Goal: Task Accomplishment & Management: Manage account settings

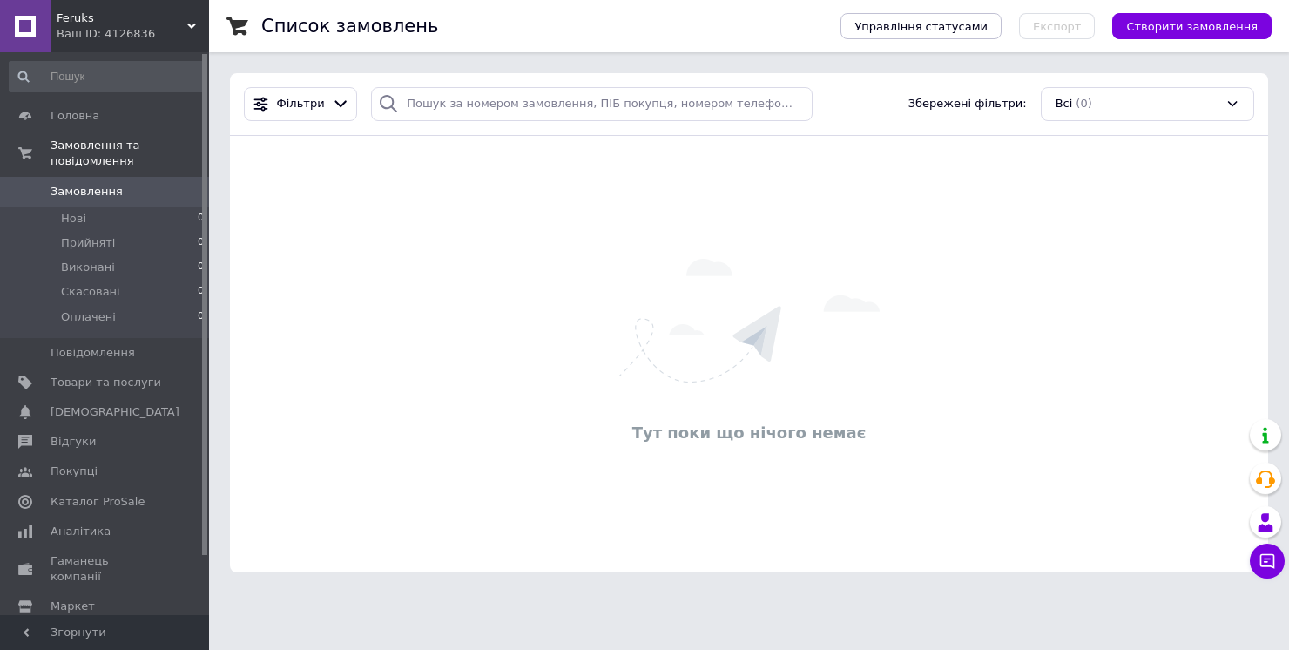
click at [142, 36] on div "Ваш ID: 4126836" at bounding box center [133, 34] width 152 height 16
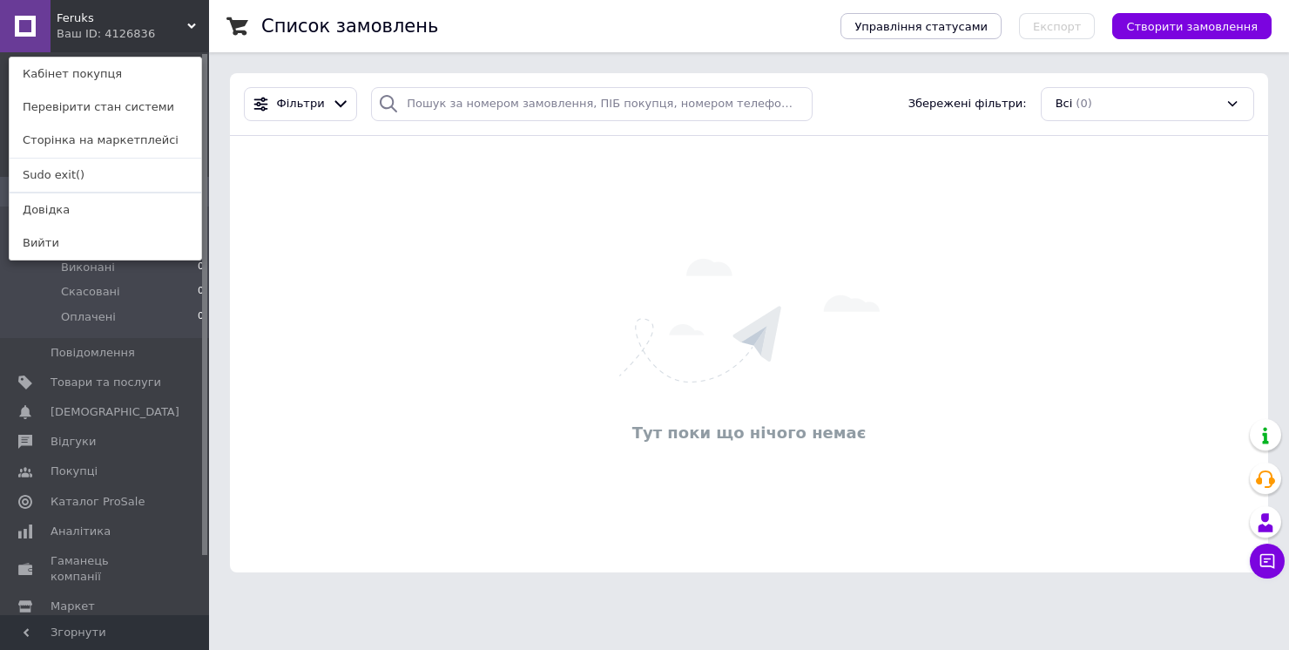
click at [145, 30] on div "Feruks Ваш ID: 4126836 Кабінет покупця Перевірити стан системи Сторінка на марк…" at bounding box center [104, 26] width 209 height 52
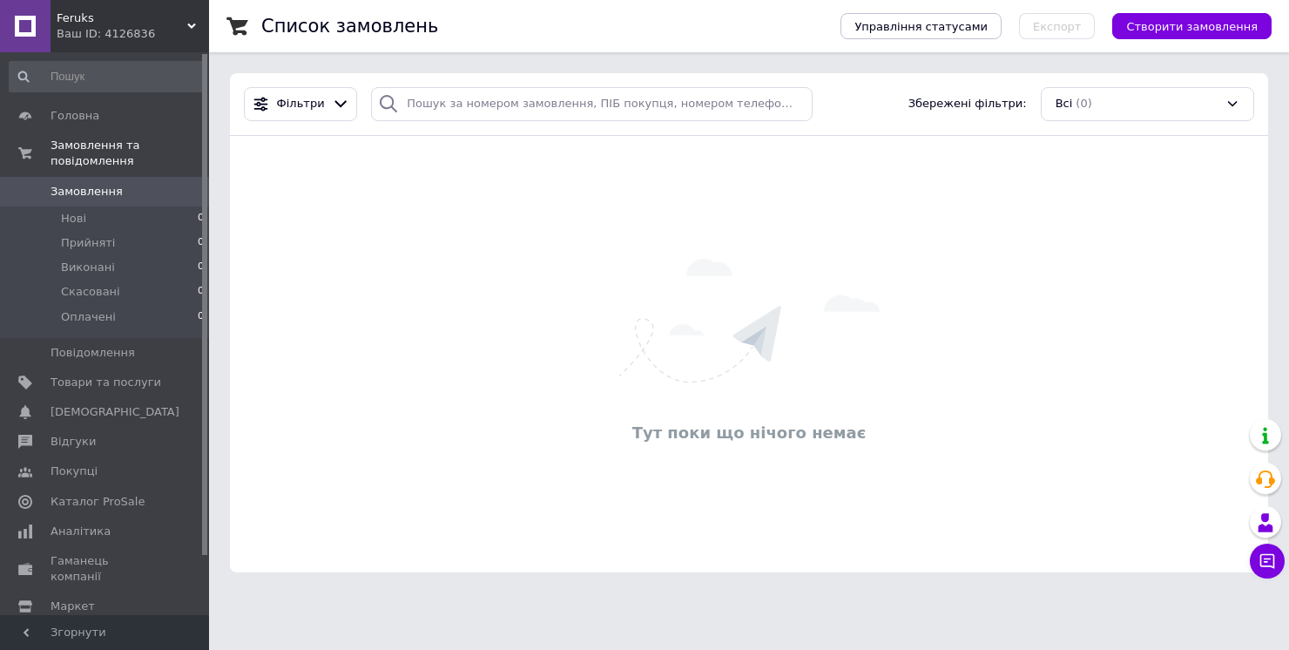
click at [167, 34] on div "Ваш ID: 4126836" at bounding box center [133, 34] width 152 height 16
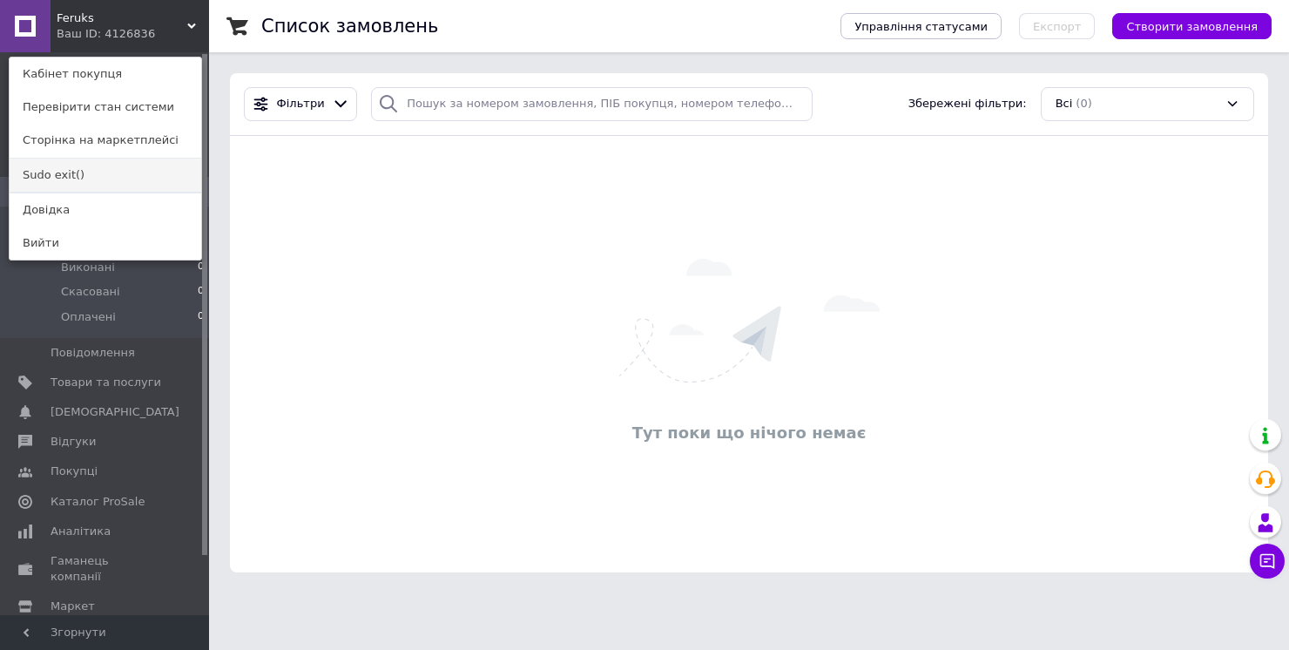
click at [104, 167] on link "Sudo exit()" at bounding box center [106, 175] width 192 height 33
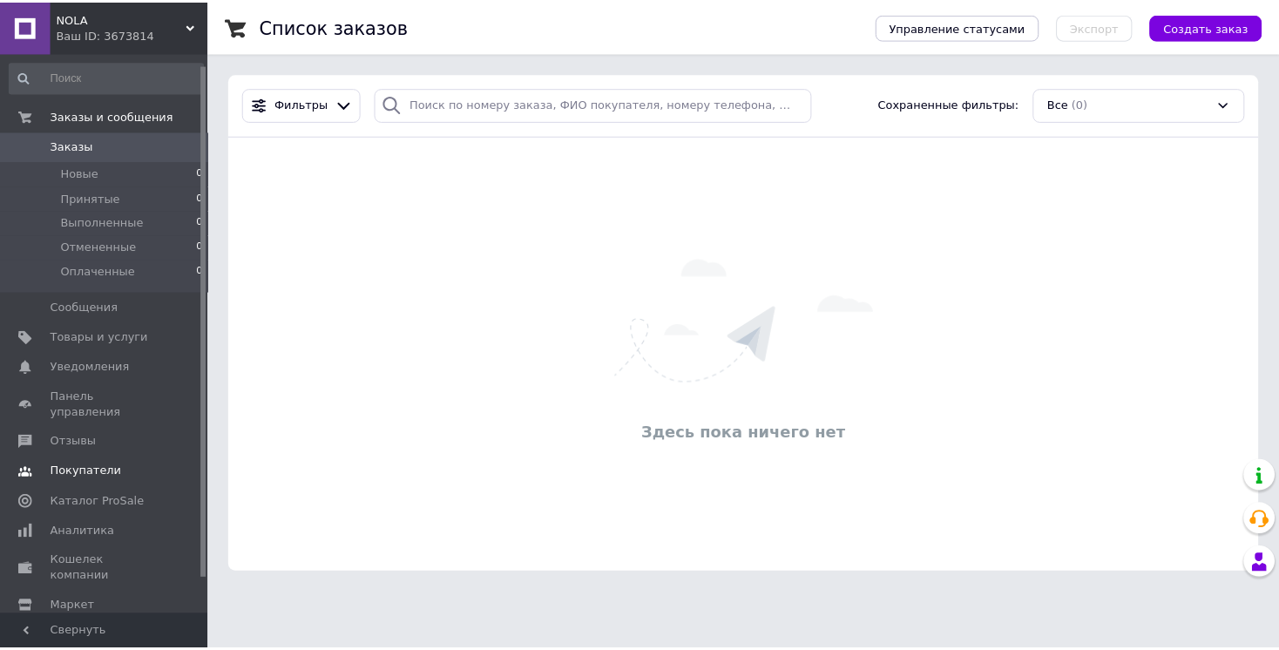
scroll to position [50, 0]
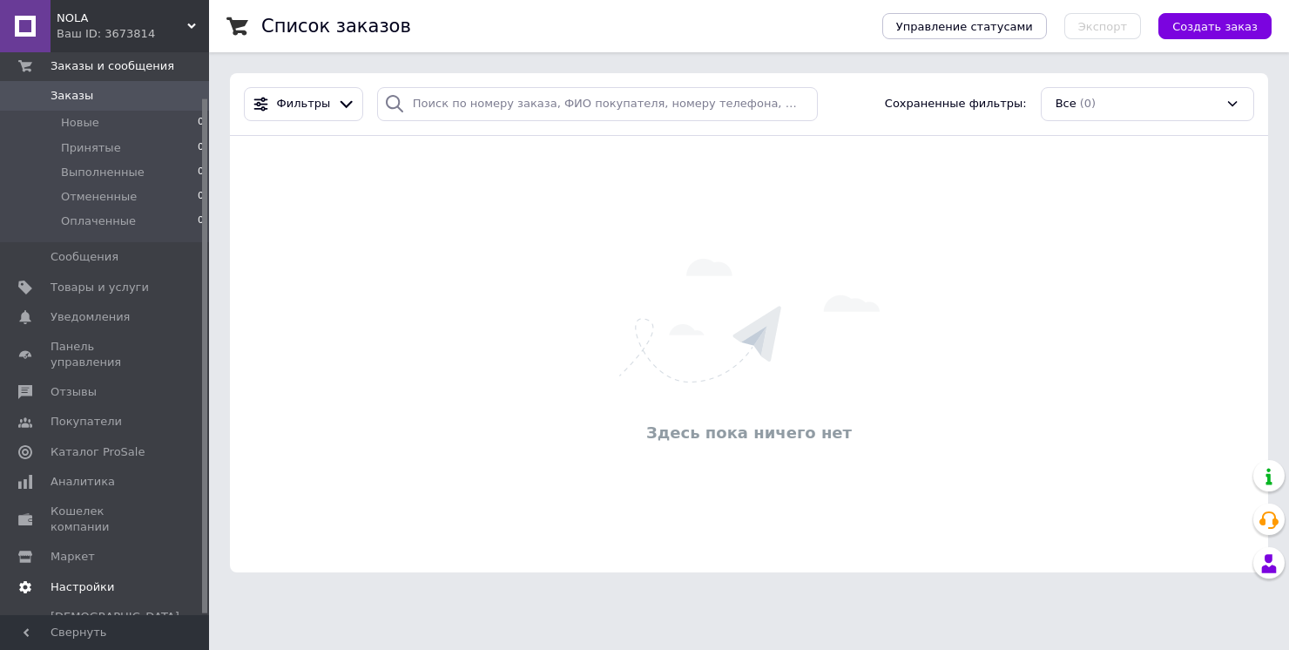
click at [101, 579] on span "Настройки" at bounding box center [83, 587] width 64 height 16
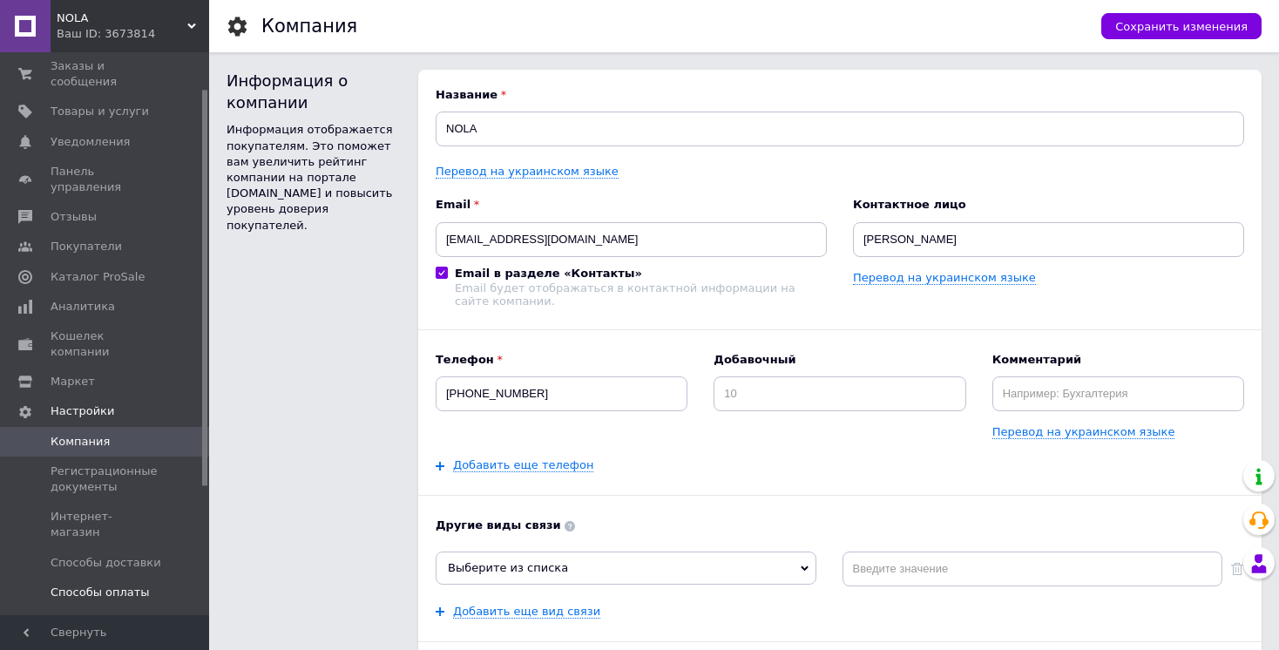
scroll to position [233, 0]
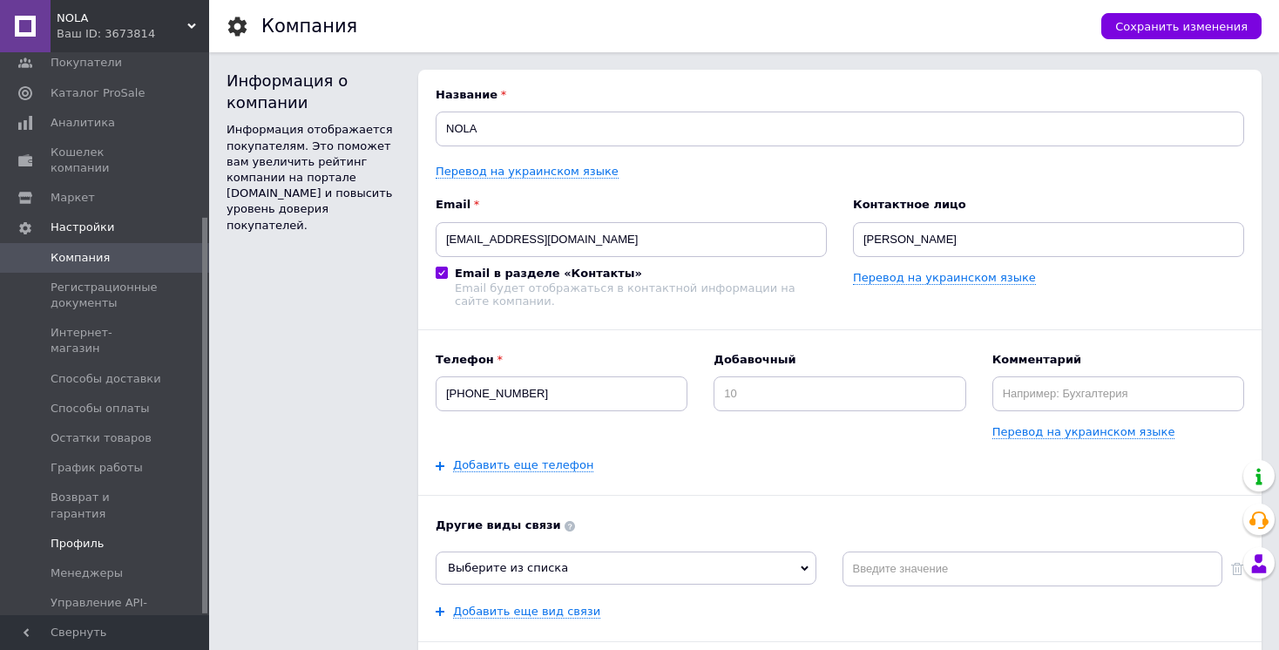
click at [90, 536] on span "Профиль" at bounding box center [78, 544] width 54 height 16
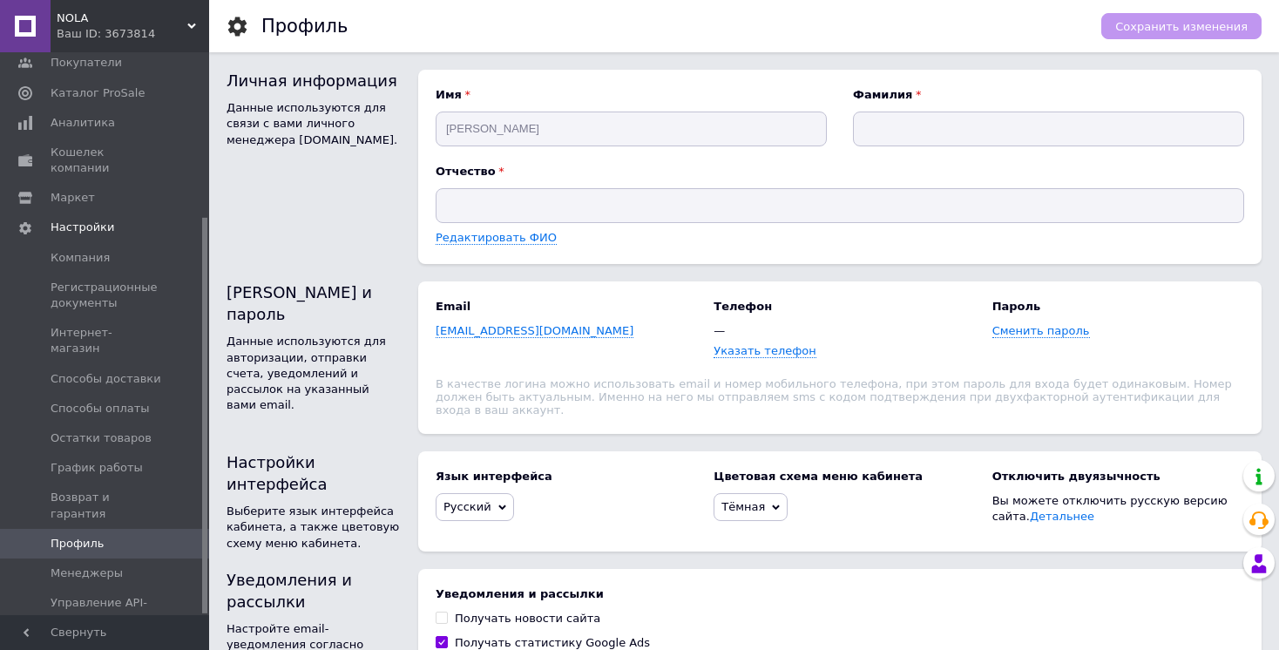
click at [172, 30] on div "Ваш ID: 3673814" at bounding box center [133, 34] width 152 height 16
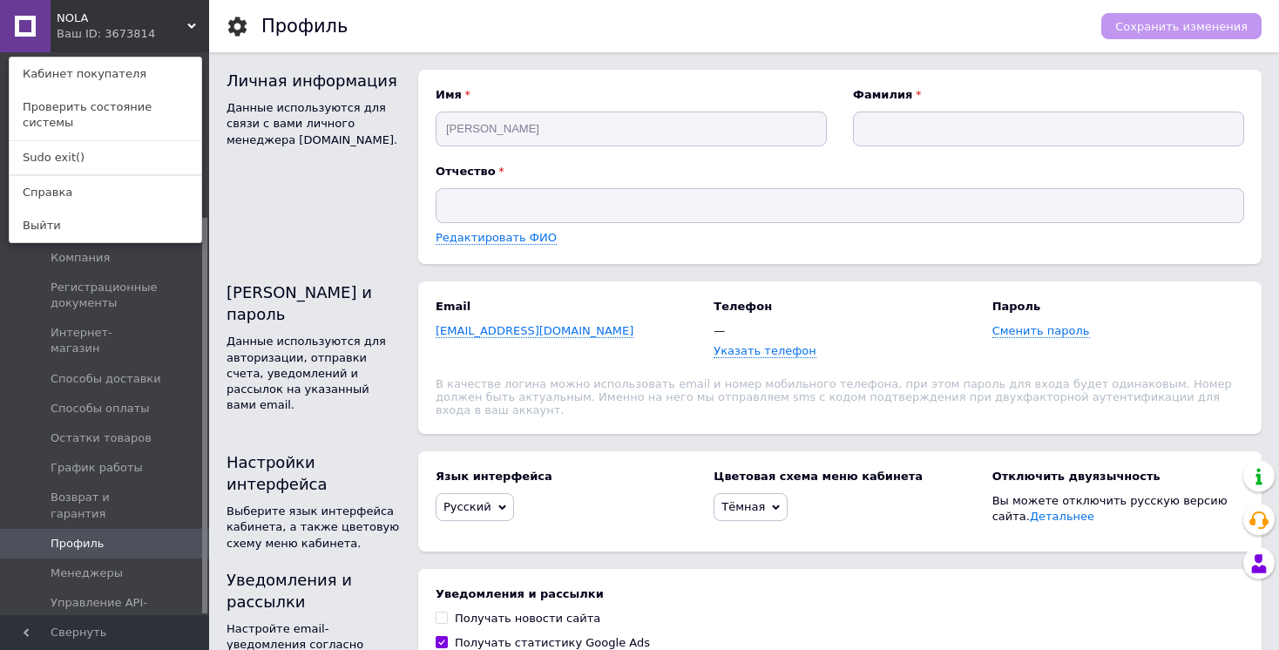
click at [585, 321] on div "Email nolaukraine@gmail.com" at bounding box center [562, 329] width 252 height 61
click at [578, 328] on div "nolaukraine@gmail.com" at bounding box center [562, 331] width 252 height 16
drag, startPoint x: 578, startPoint y: 328, endPoint x: 446, endPoint y: 331, distance: 132.4
click at [446, 331] on div "nolaukraine@gmail.com" at bounding box center [562, 331] width 252 height 16
copy div "nolaukraine@gmail.com"
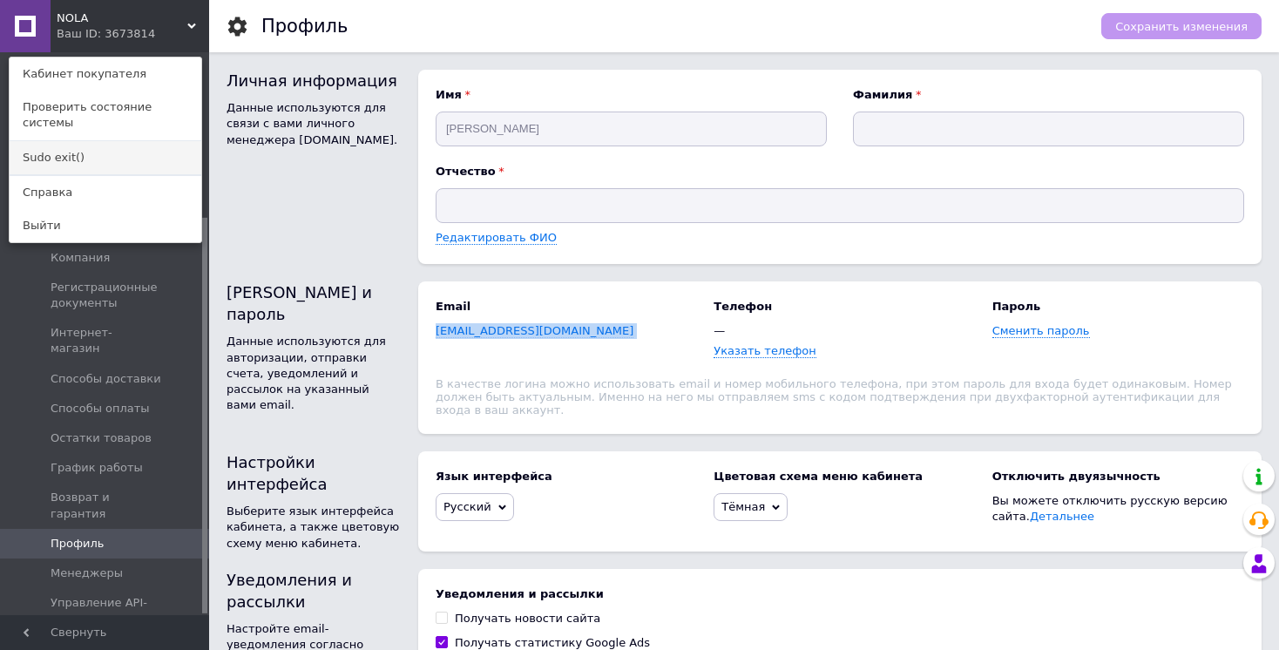
click at [112, 148] on link "Sudo exit()" at bounding box center [106, 157] width 192 height 33
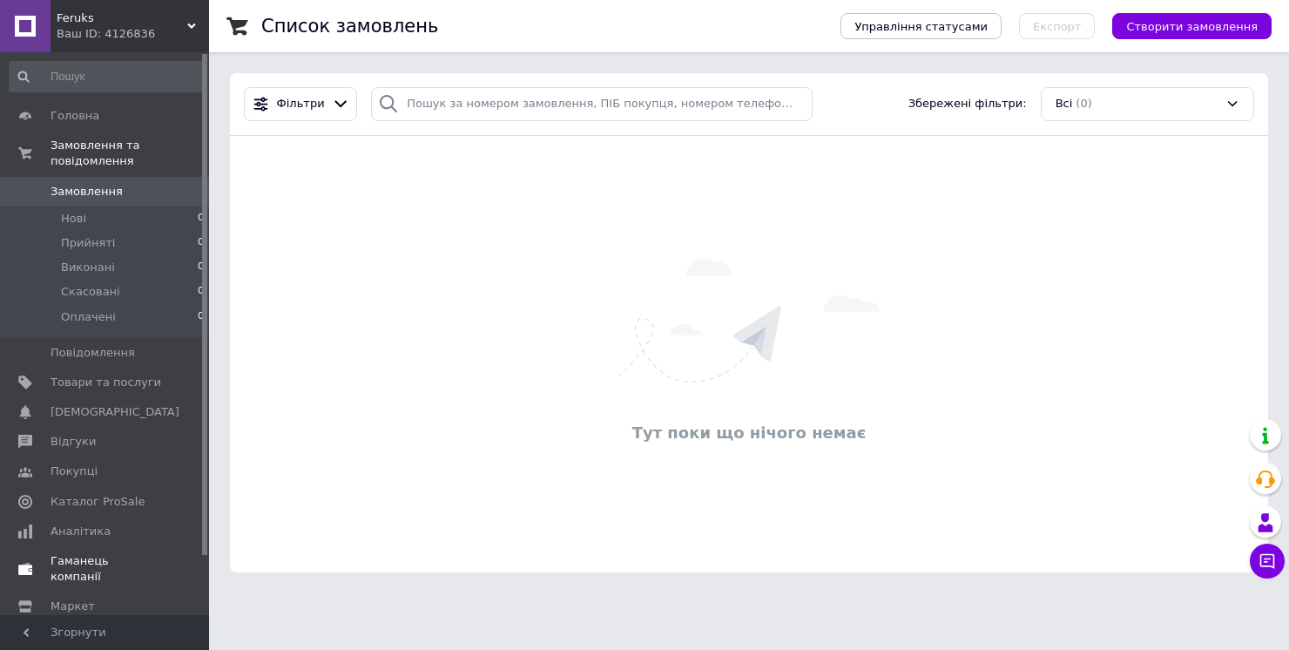
click at [108, 566] on span "Гаманець компанії" at bounding box center [106, 568] width 111 height 31
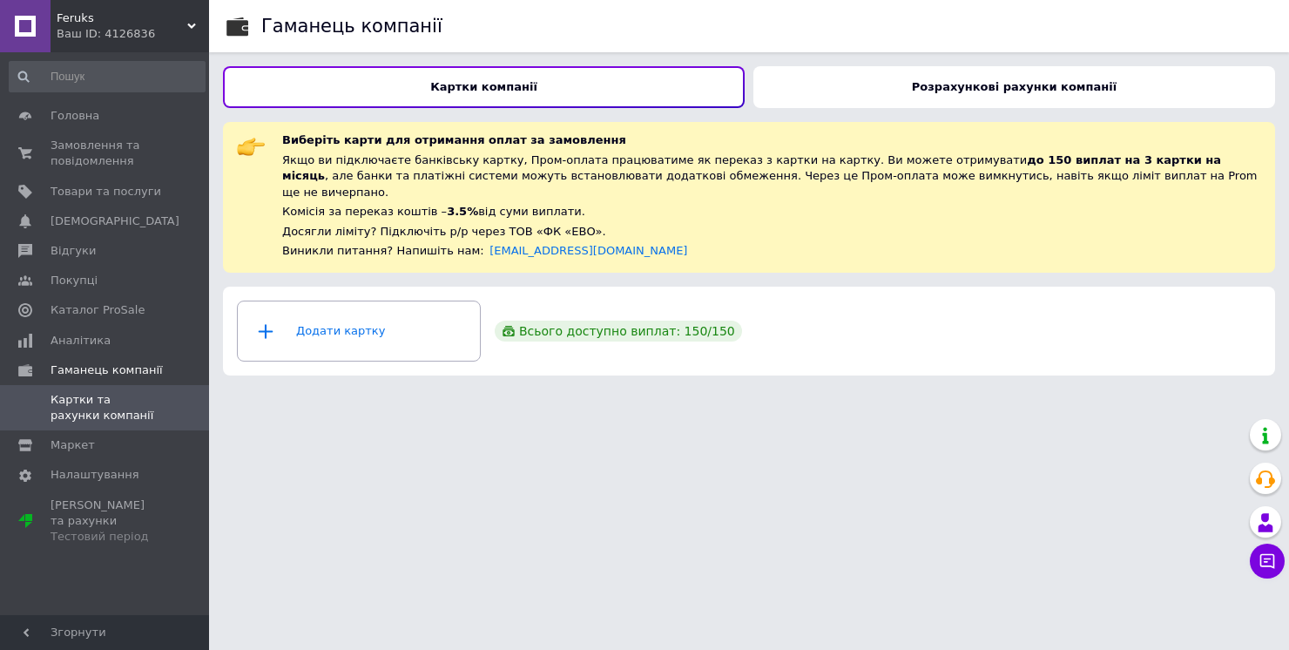
click at [922, 84] on div "Розрахункові рахунки компанії" at bounding box center [1015, 87] width 522 height 42
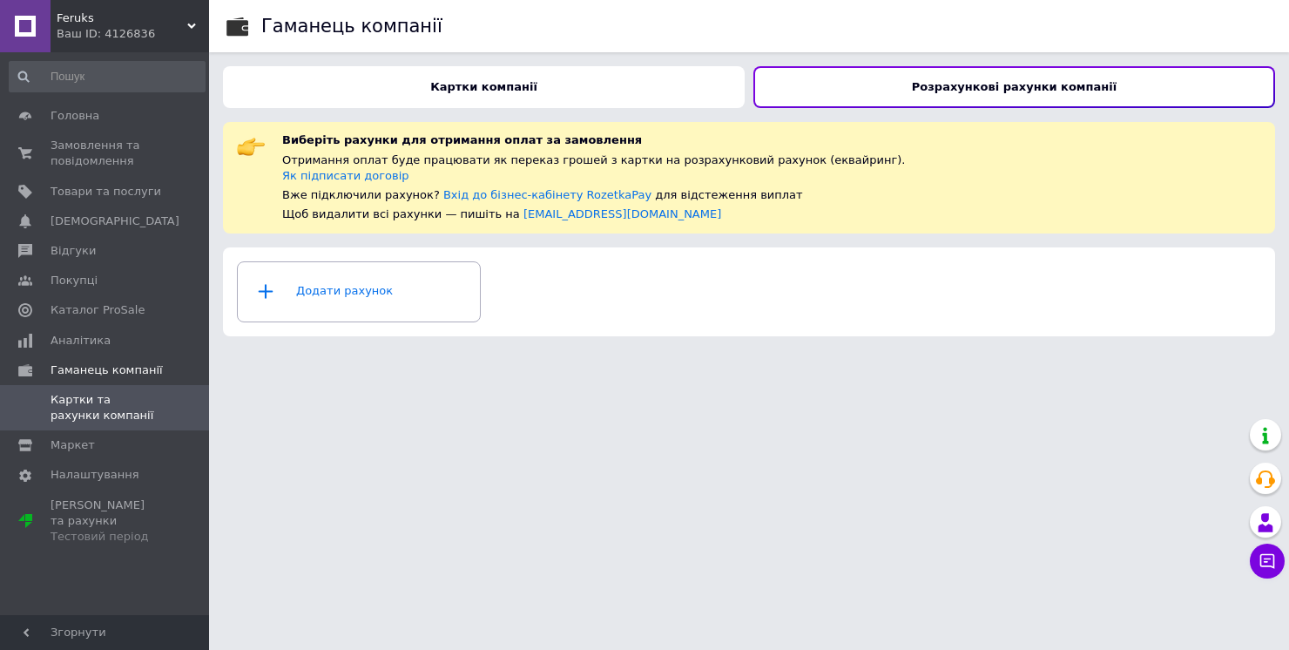
click at [553, 91] on div "Картки компанії" at bounding box center [484, 87] width 522 height 42
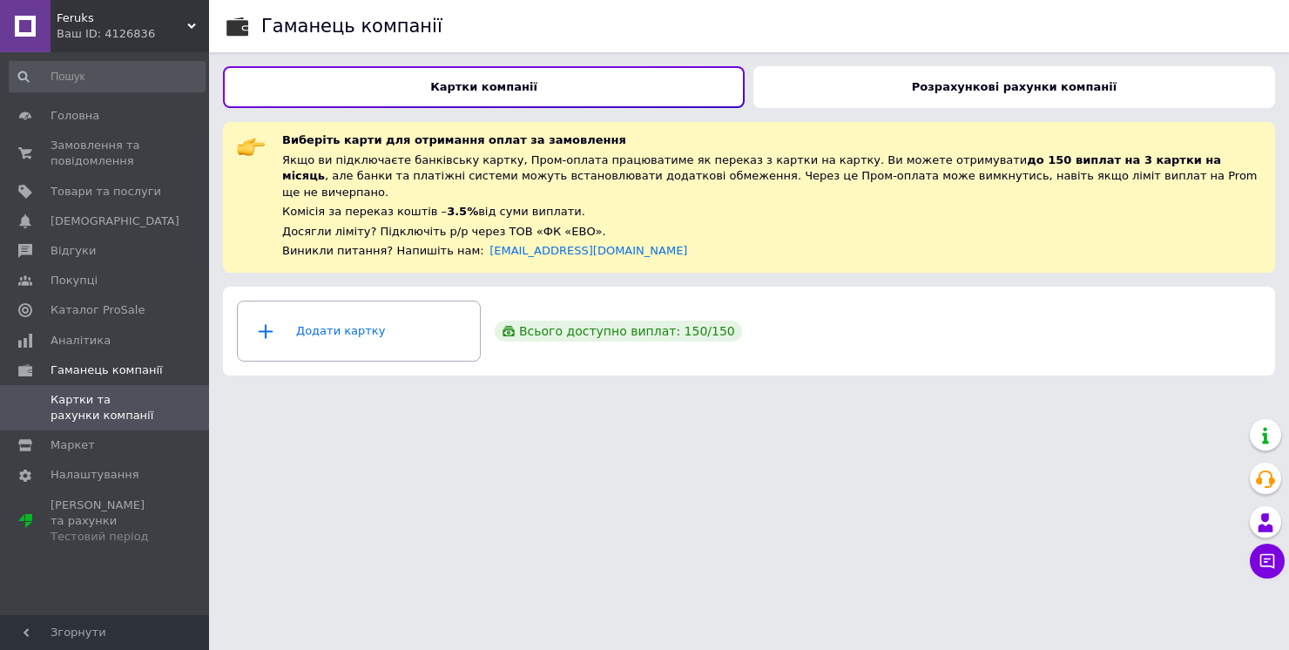
click at [1028, 70] on div "Розрахункові рахунки компанії" at bounding box center [1015, 87] width 522 height 42
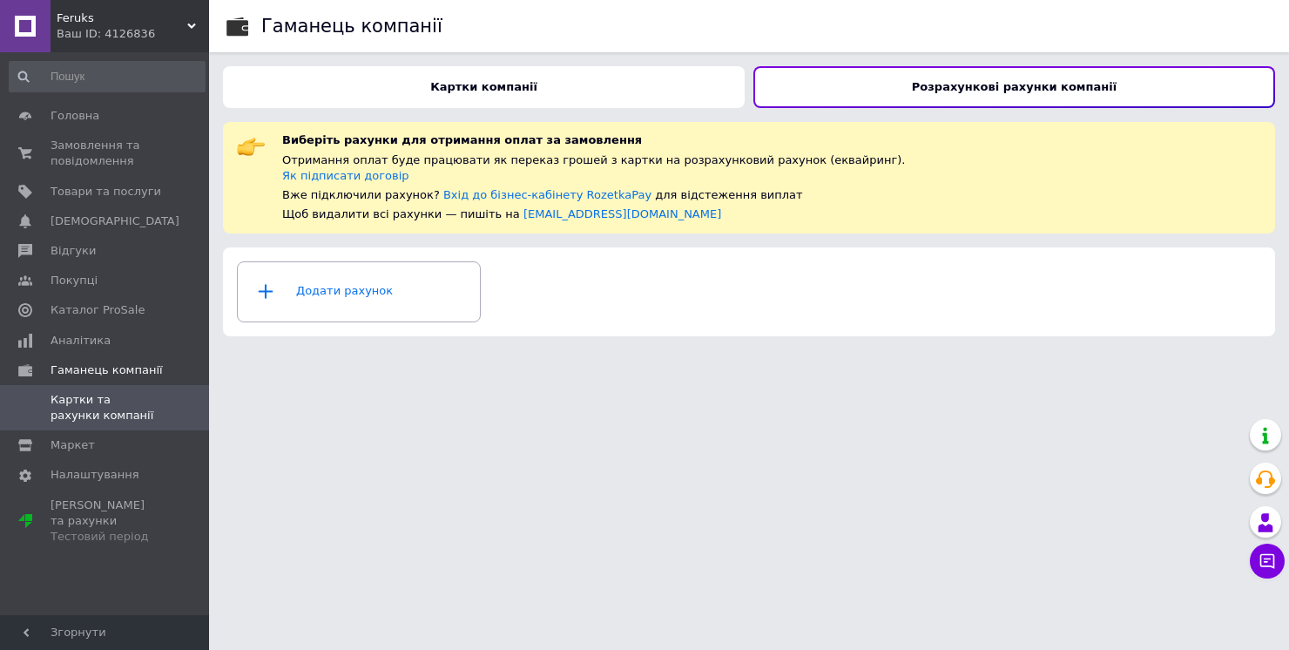
click at [1178, 350] on html "Feruks Ваш ID: 4126836 Кабінет покупця Перевірити стан системи Сторінка на марк…" at bounding box center [644, 175] width 1289 height 350
click at [185, 27] on div "Ваш ID: 4126836" at bounding box center [133, 34] width 152 height 16
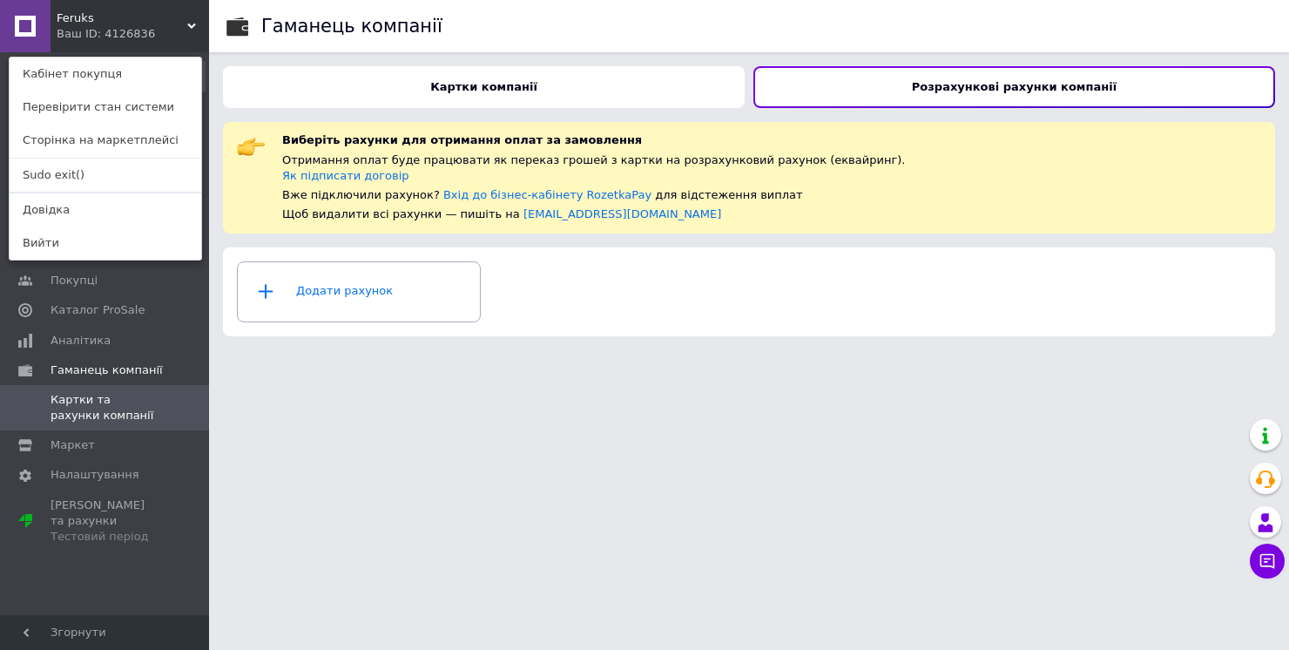
click at [79, 180] on link "Sudo exit()" at bounding box center [106, 175] width 192 height 33
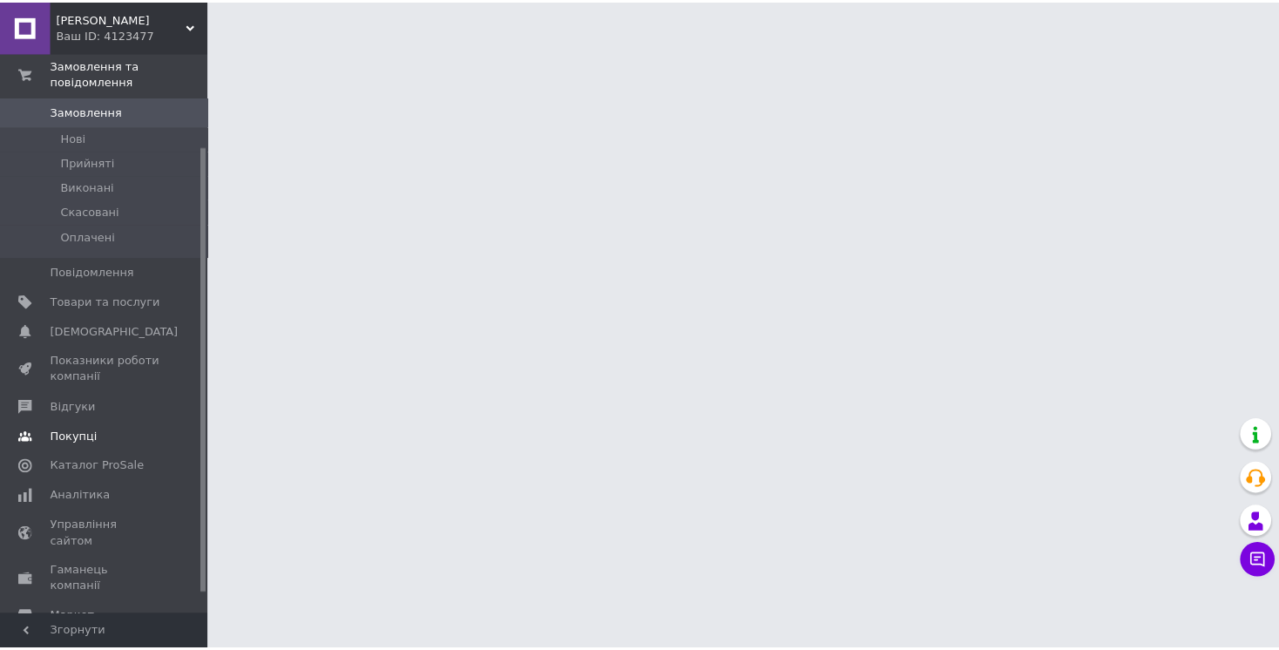
scroll to position [141, 0]
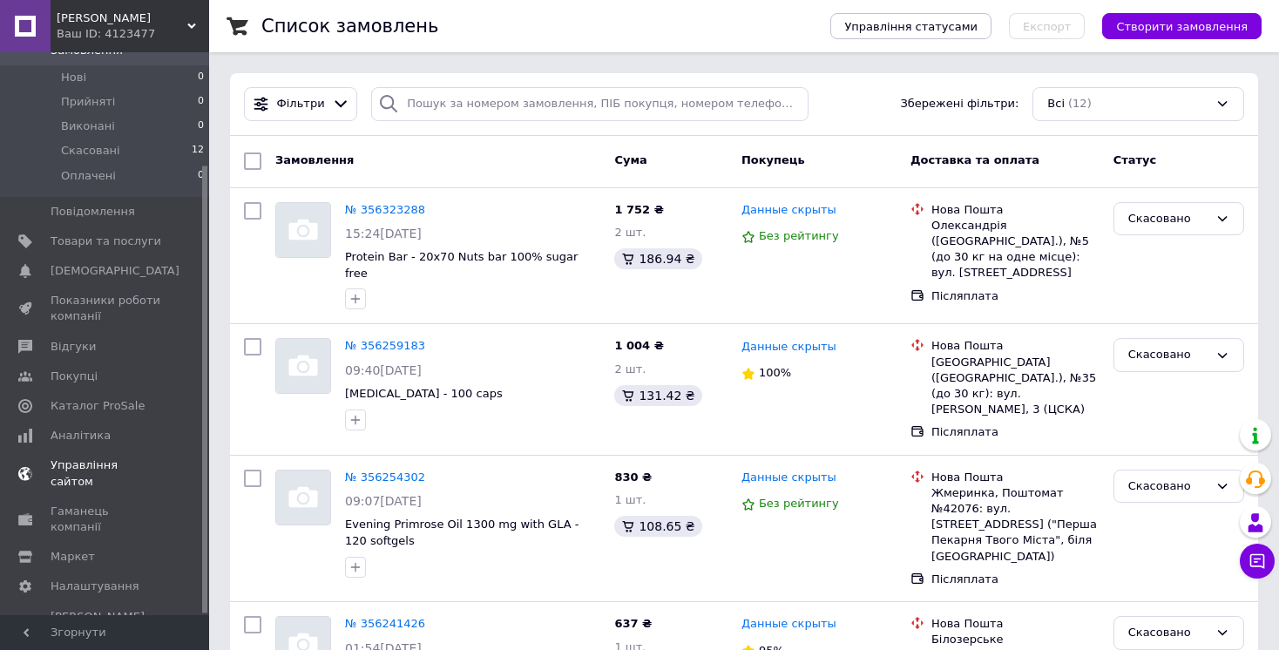
click at [128, 465] on span "Управління сайтом" at bounding box center [106, 472] width 111 height 31
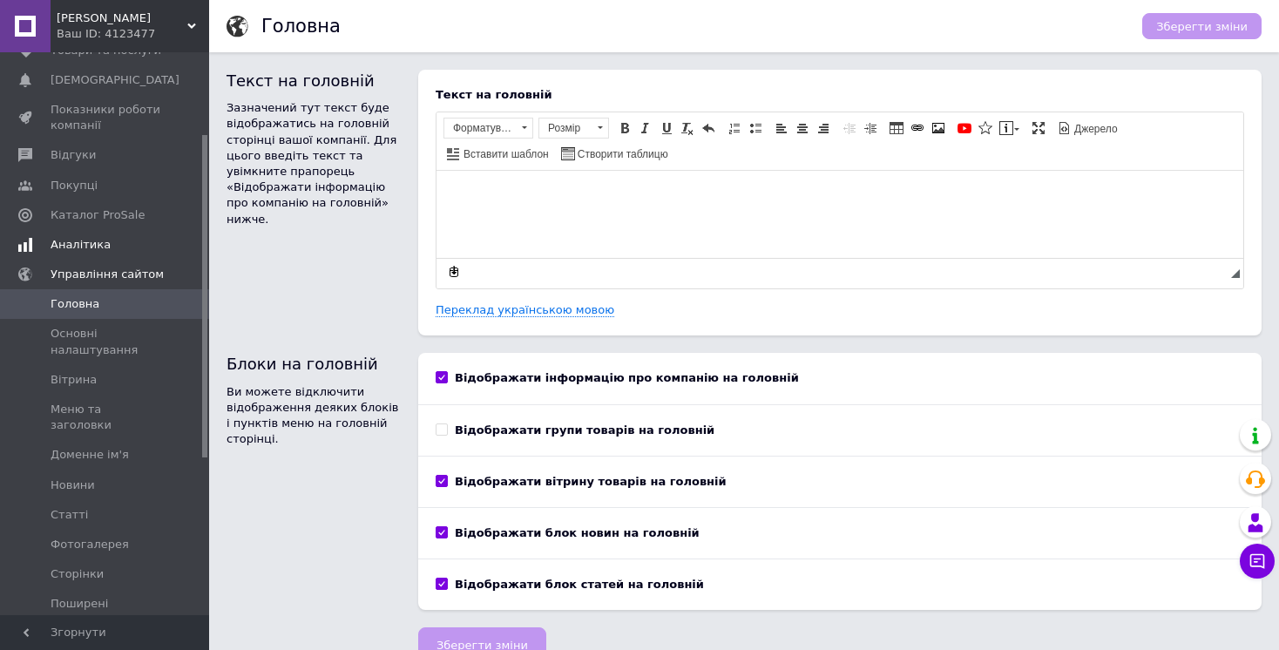
click at [91, 247] on span "Аналітика" at bounding box center [81, 245] width 60 height 16
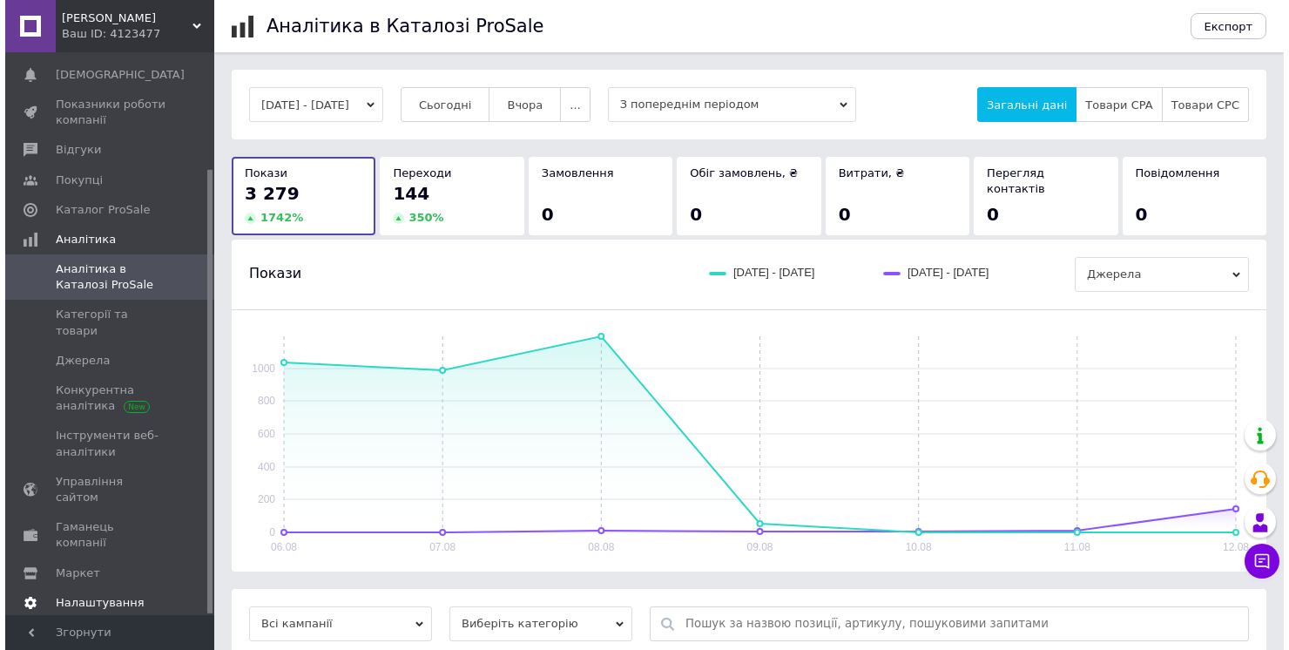
scroll to position [146, 0]
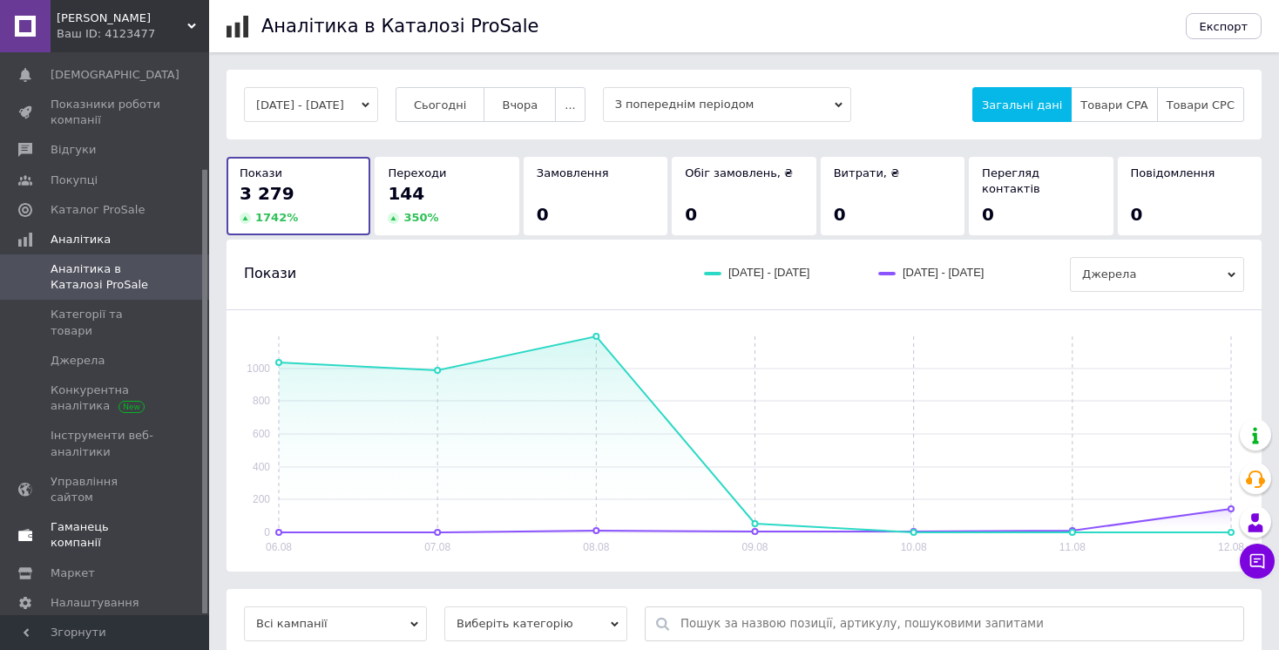
click at [101, 512] on link "Гаманець компанії" at bounding box center [107, 534] width 214 height 45
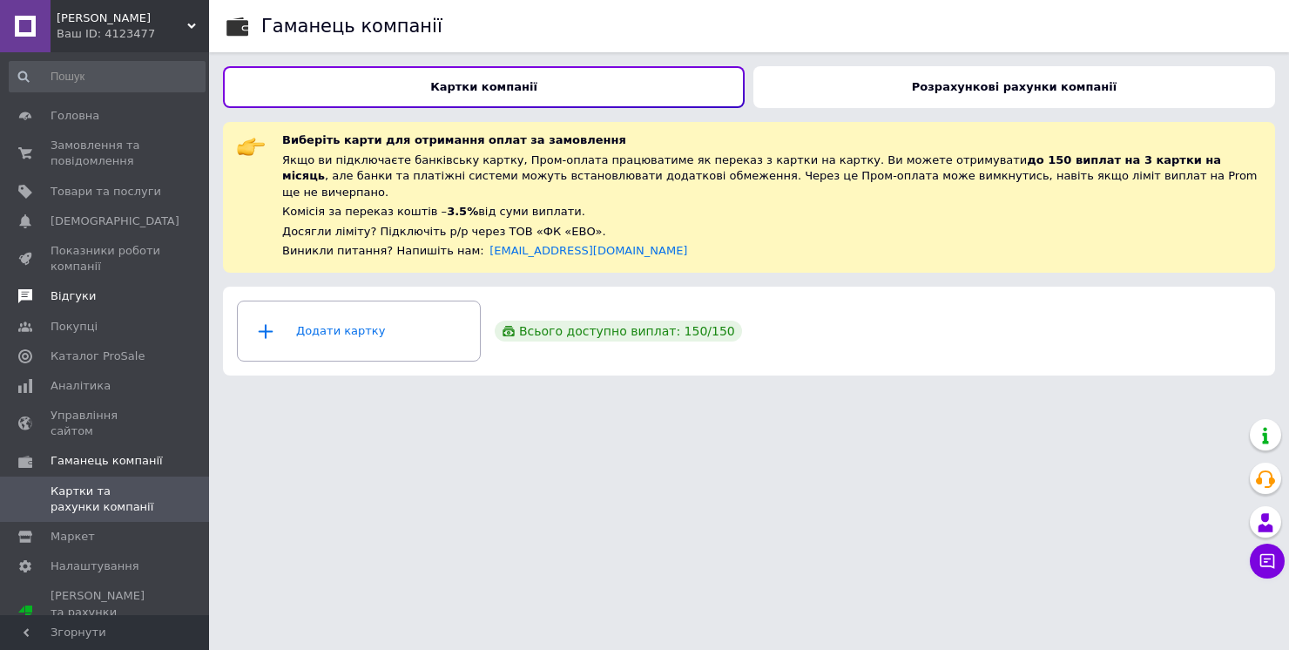
click at [112, 282] on link "Відгуки" at bounding box center [107, 296] width 214 height 30
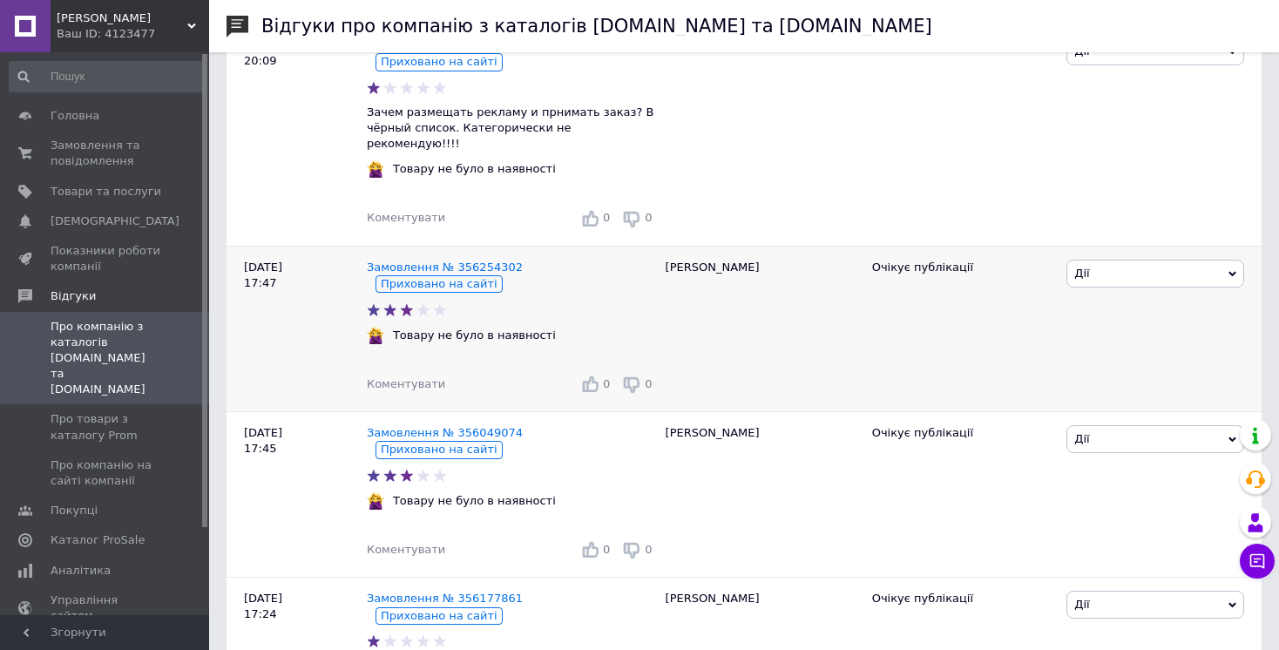
scroll to position [233, 0]
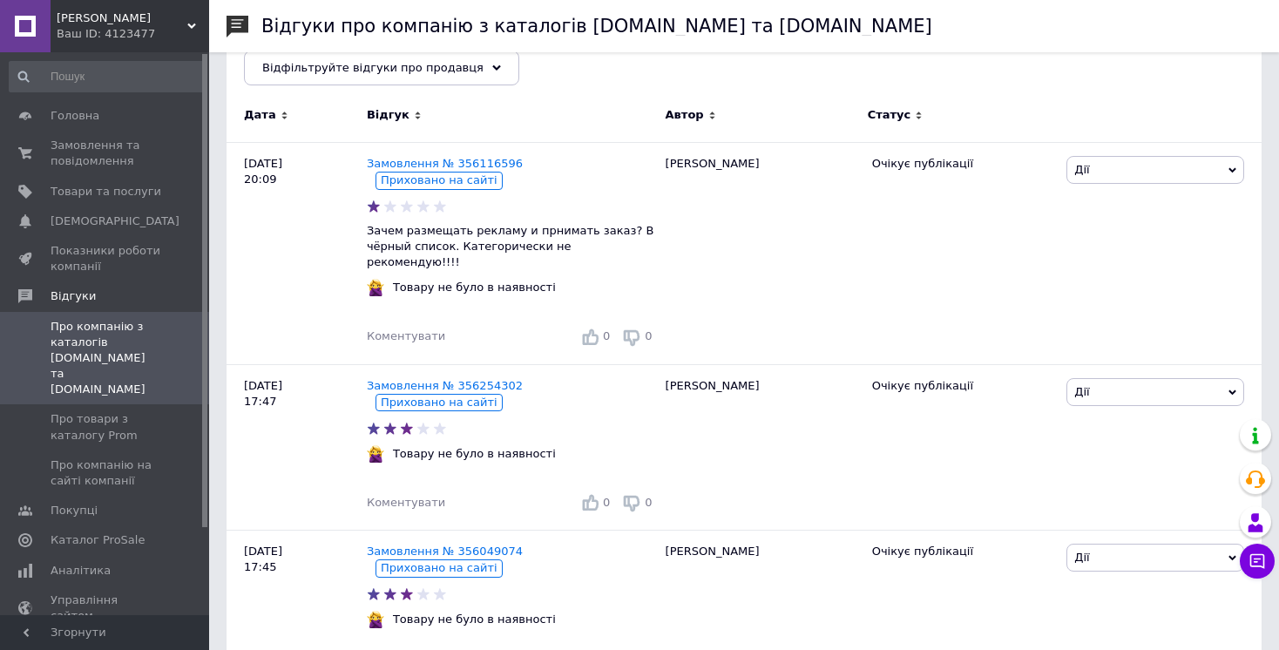
click at [185, 26] on div "Ваш ID: 4123477" at bounding box center [133, 34] width 152 height 16
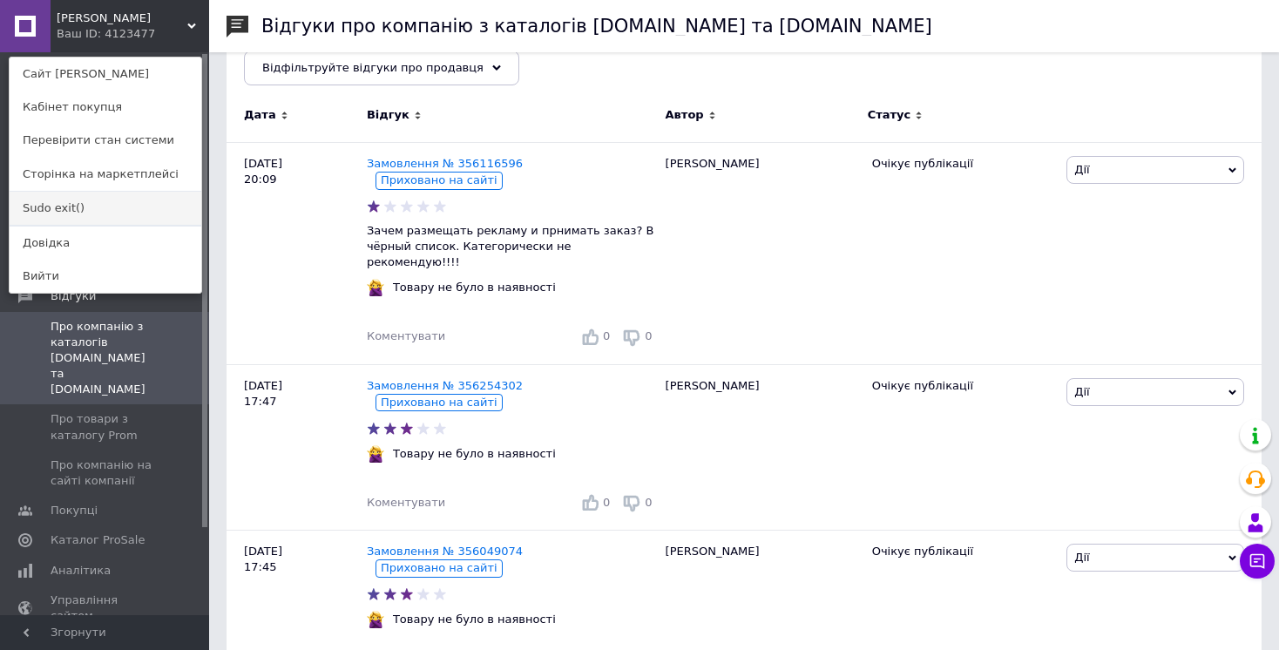
click at [102, 208] on link "Sudo exit()" at bounding box center [106, 208] width 192 height 33
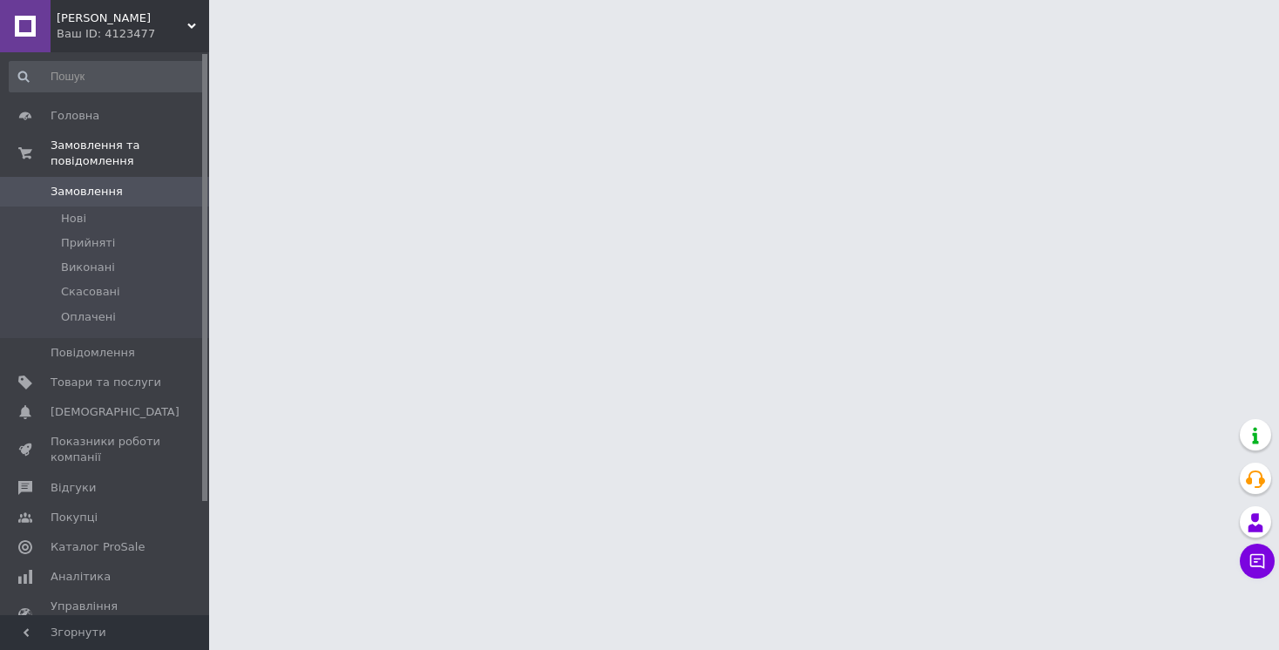
click at [139, 40] on div "Ваш ID: 4123477" at bounding box center [133, 34] width 152 height 16
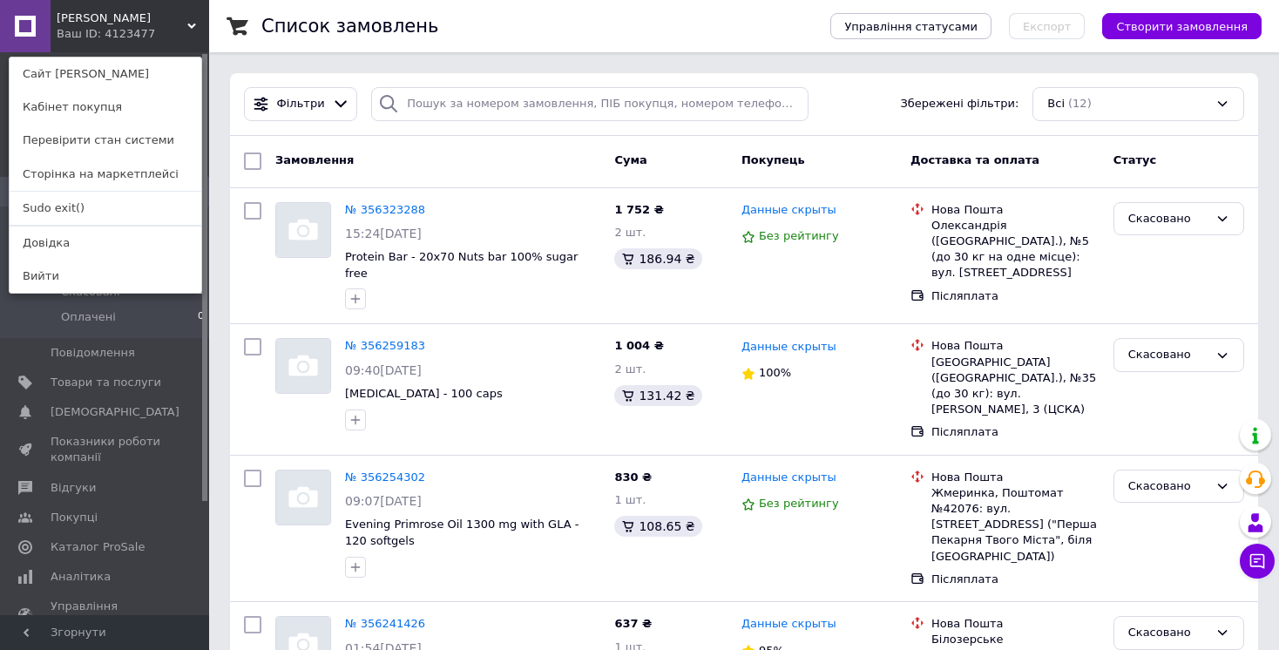
click at [171, 17] on span "[PERSON_NAME]" at bounding box center [122, 18] width 131 height 16
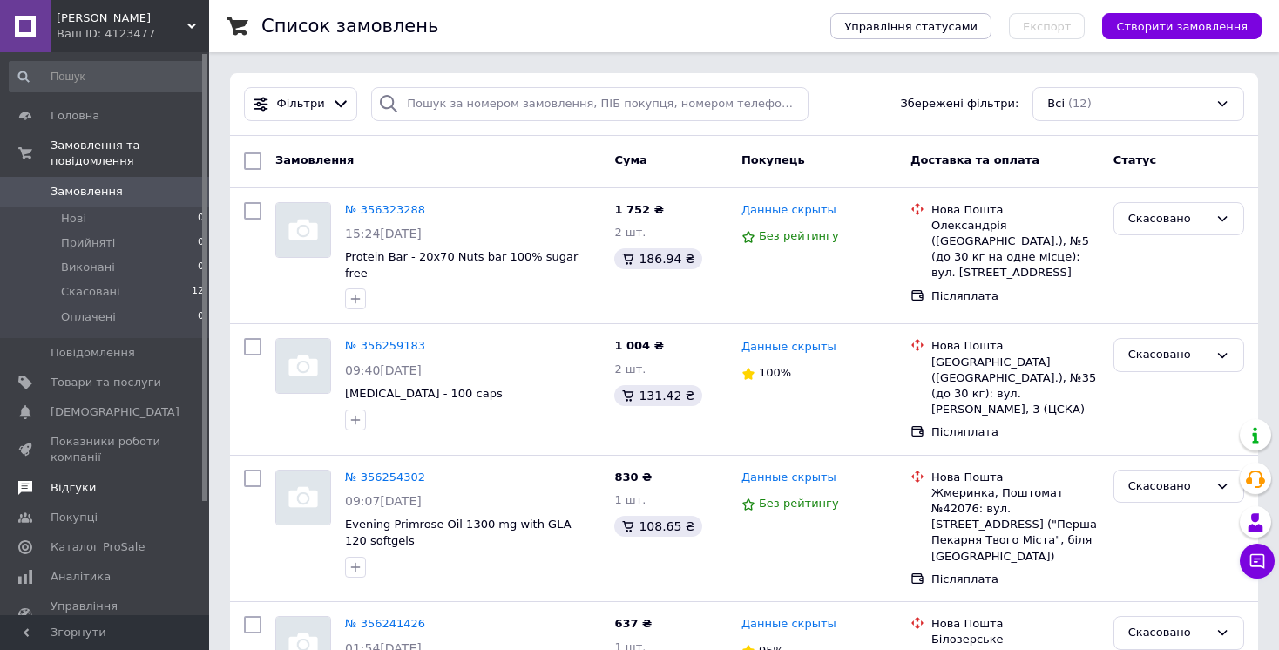
click at [94, 490] on span "Відгуки" at bounding box center [106, 488] width 111 height 16
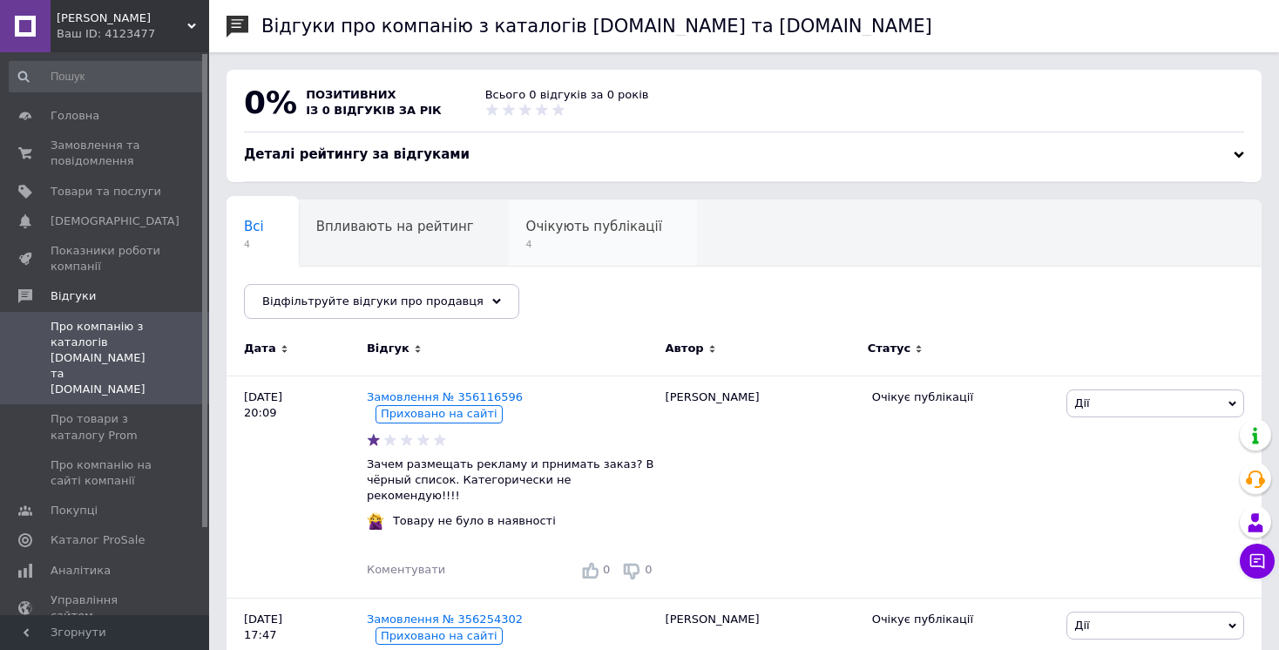
click at [567, 223] on span "Очікують публікації" at bounding box center [594, 227] width 136 height 16
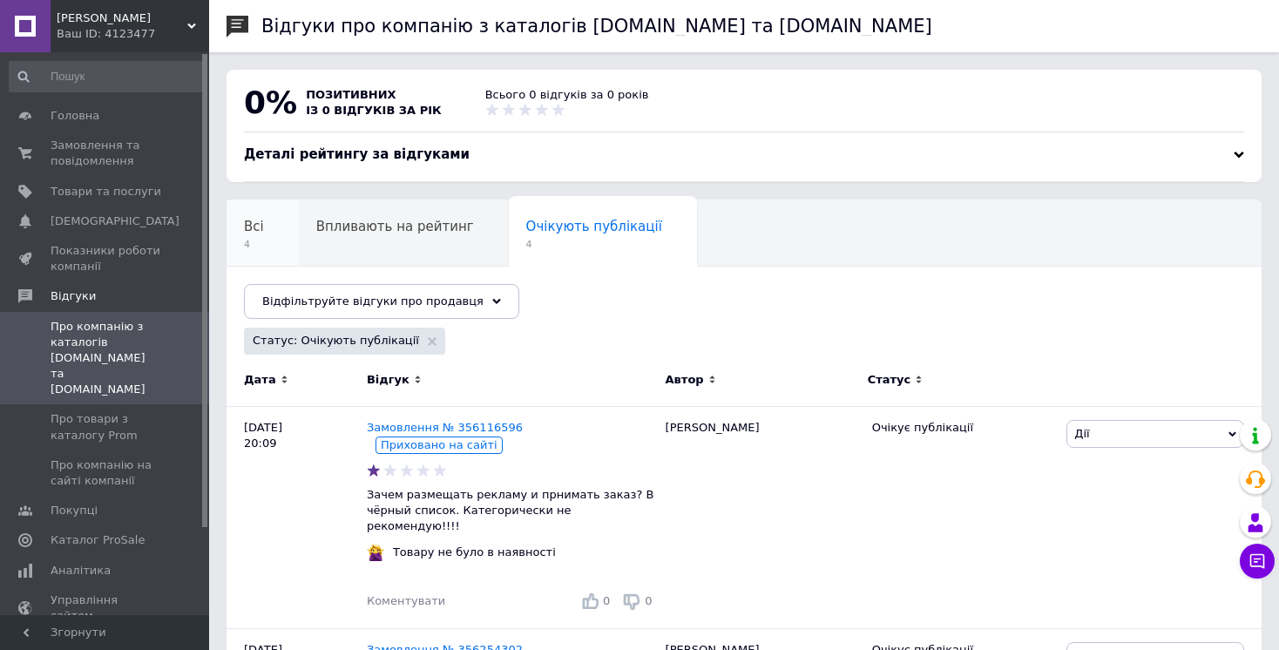
click at [251, 245] on span "4" at bounding box center [254, 244] width 20 height 13
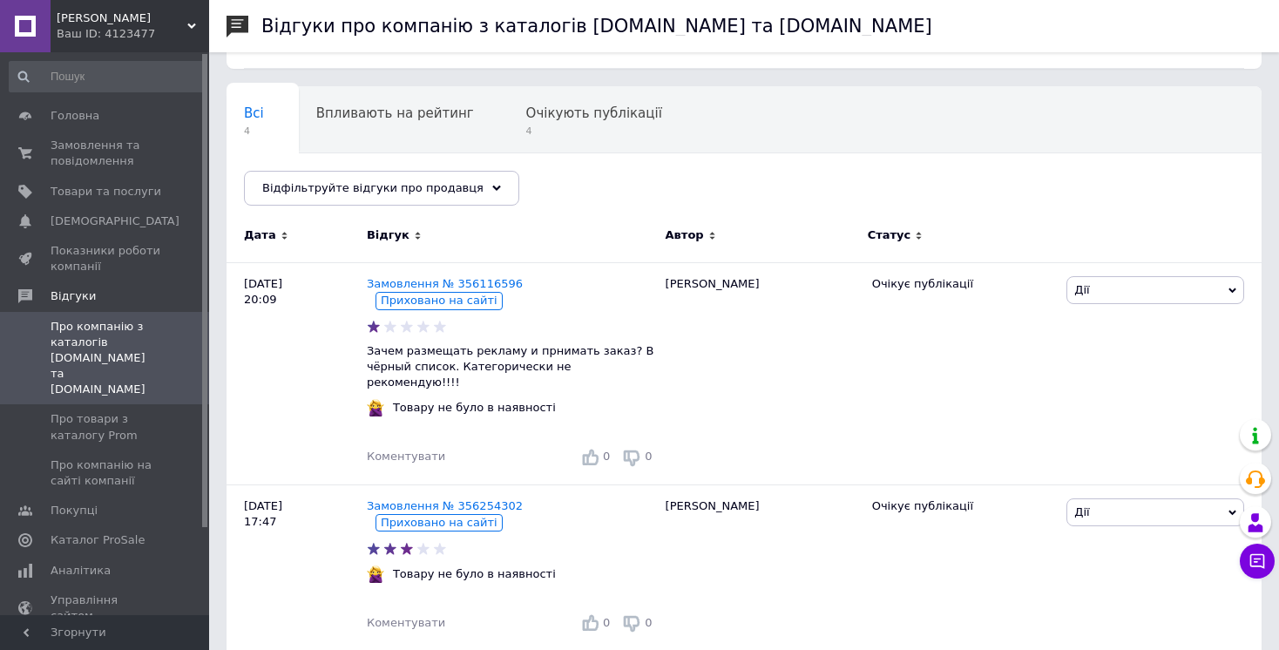
scroll to position [167, 0]
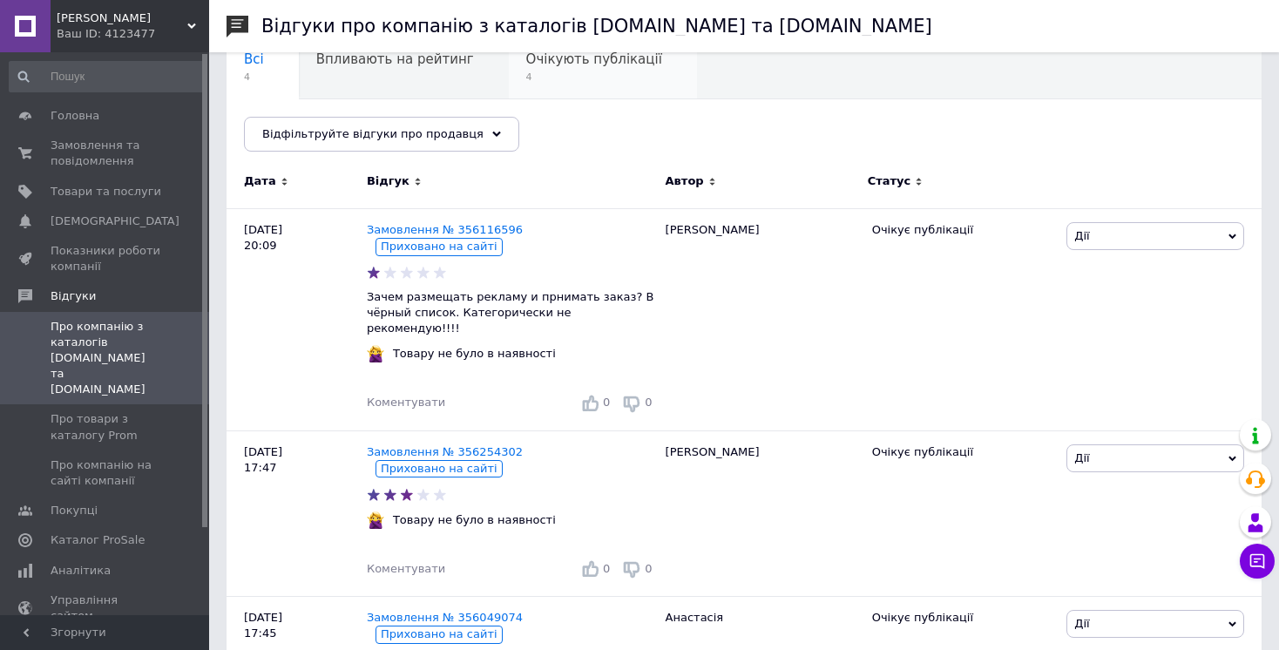
click at [554, 69] on div "Очікують публікації 4" at bounding box center [603, 66] width 188 height 66
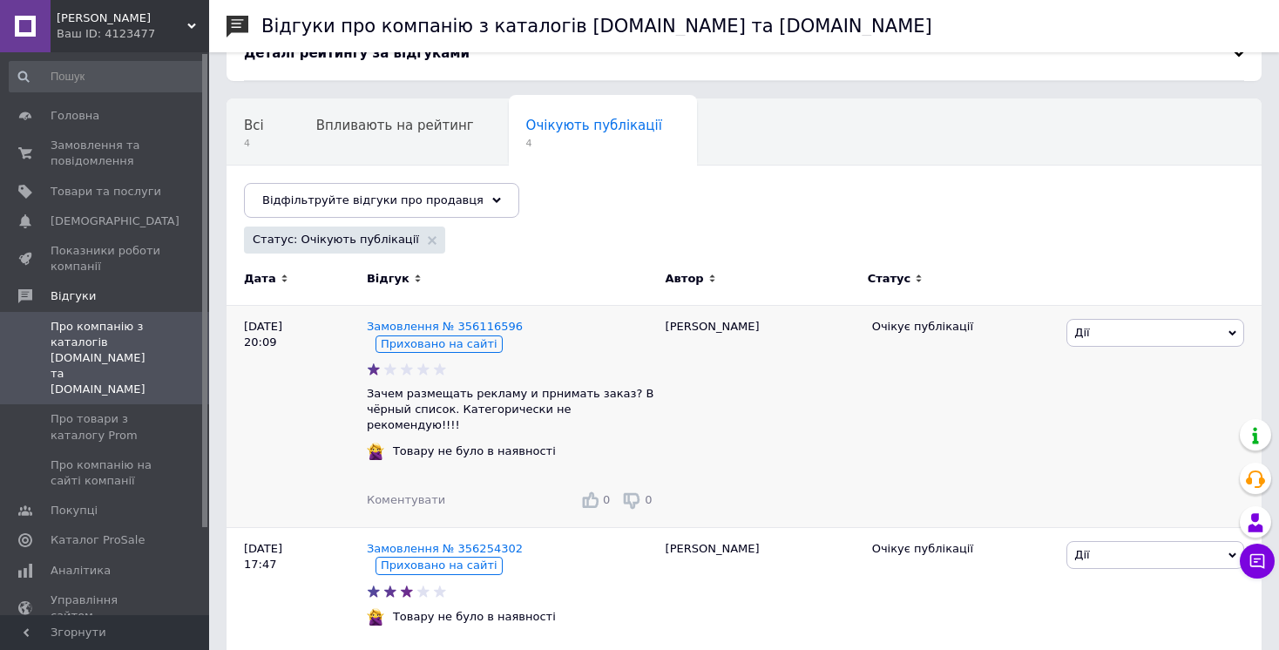
scroll to position [97, 0]
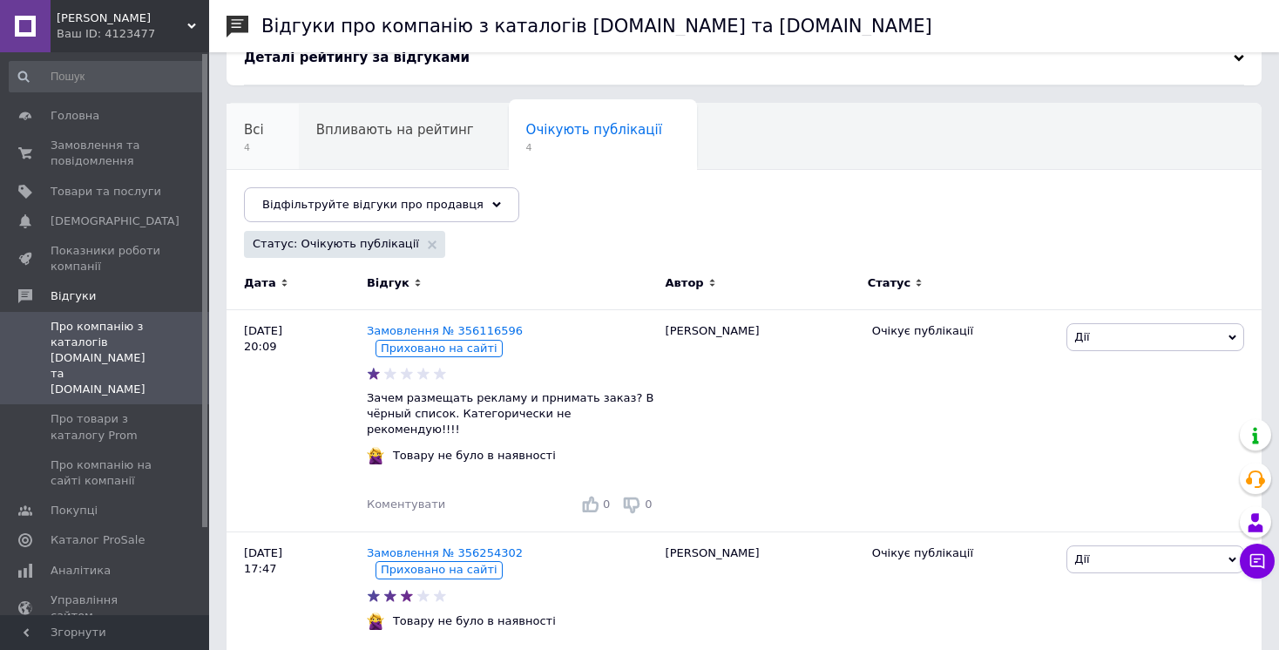
click at [254, 136] on span "Всі" at bounding box center [254, 130] width 20 height 16
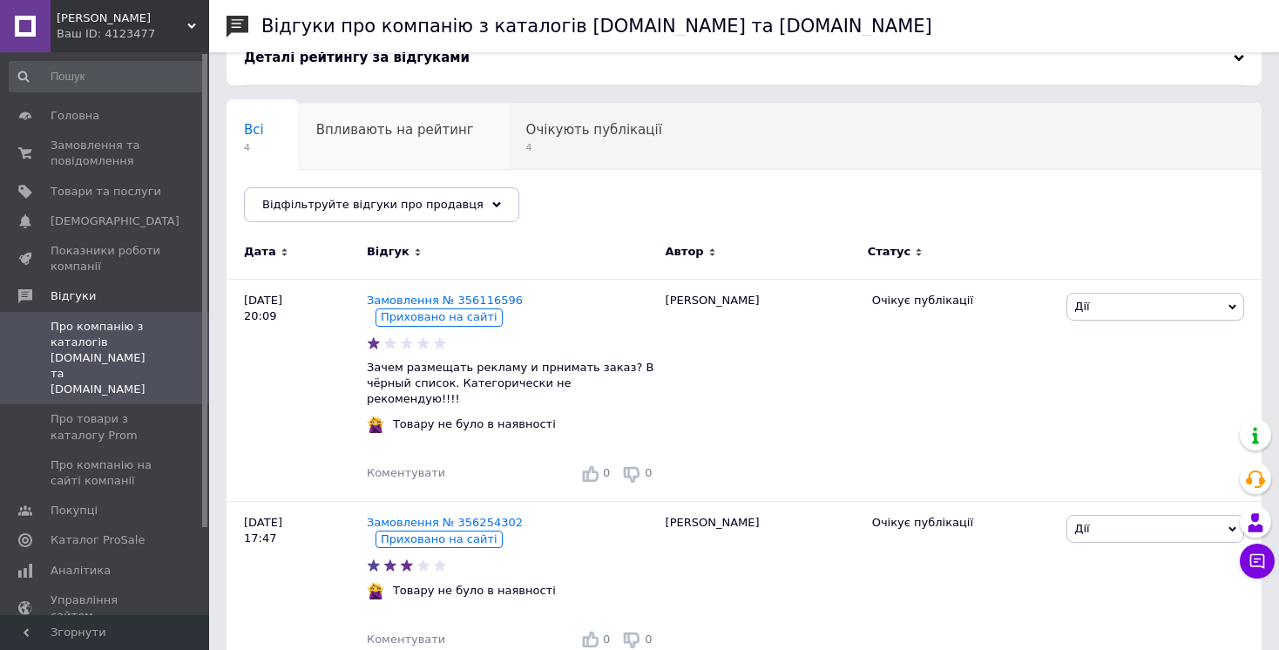
click at [390, 130] on span "Впливають на рейтинг" at bounding box center [395, 130] width 158 height 16
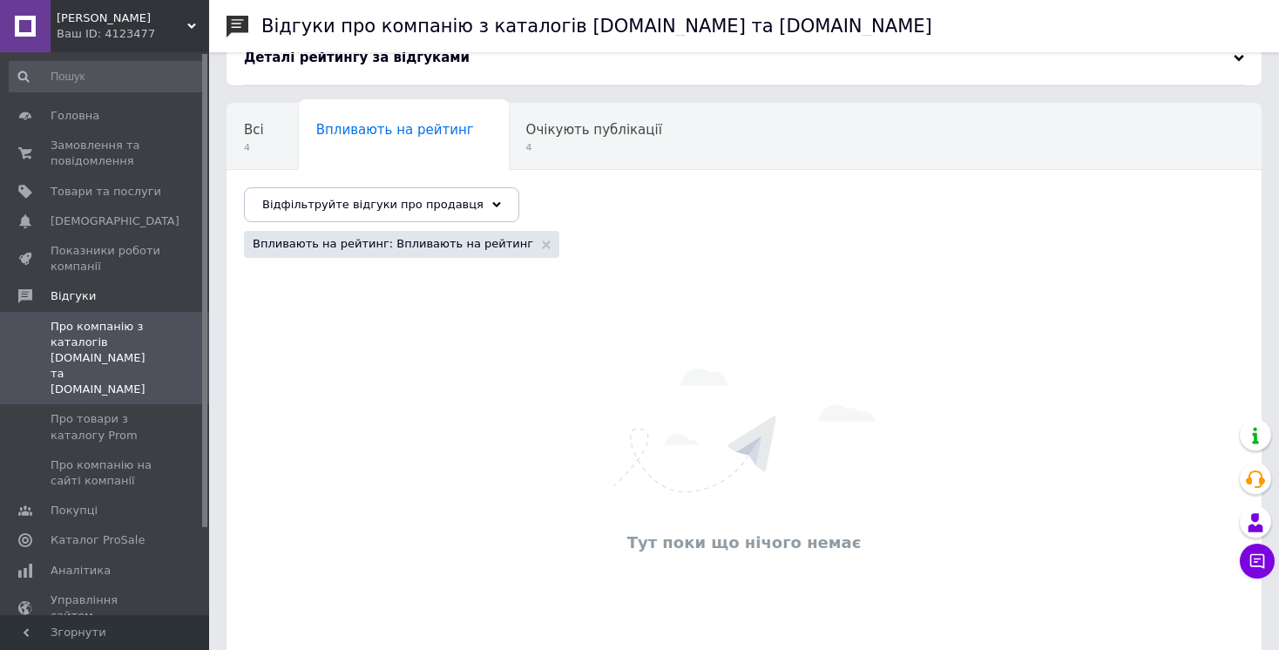
click at [187, 32] on div "Ваш ID: 4123477" at bounding box center [133, 34] width 152 height 16
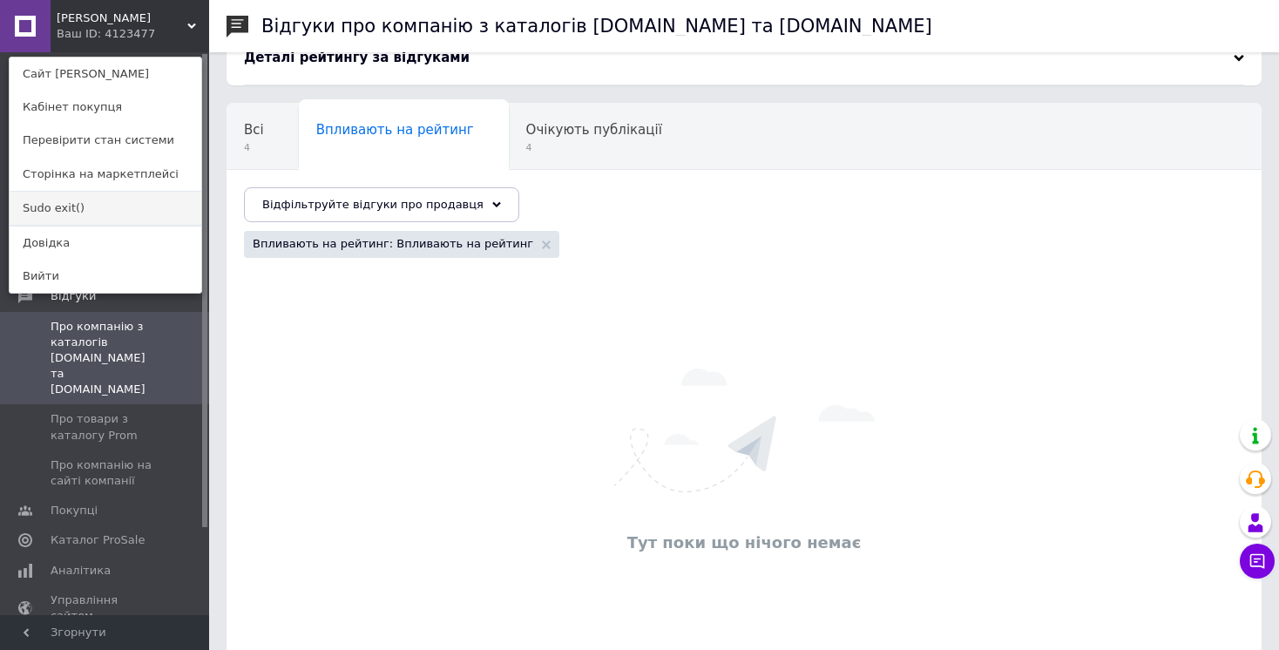
click at [125, 206] on link "Sudo exit()" at bounding box center [106, 208] width 192 height 33
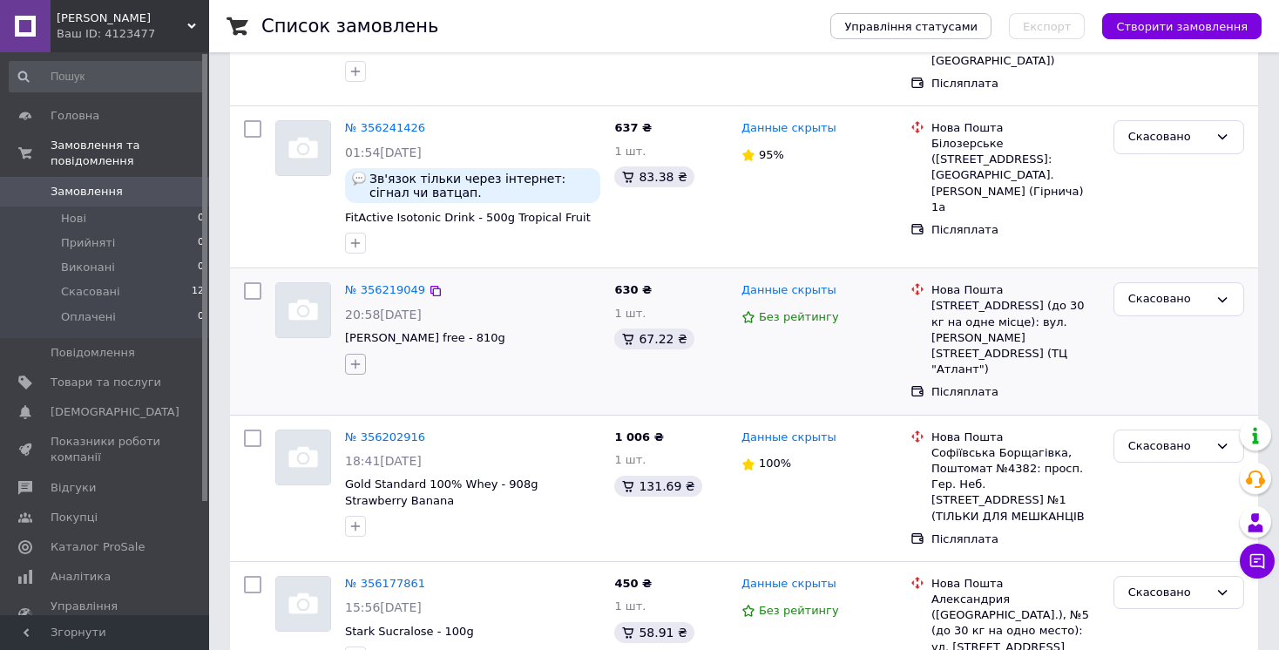
scroll to position [502, 0]
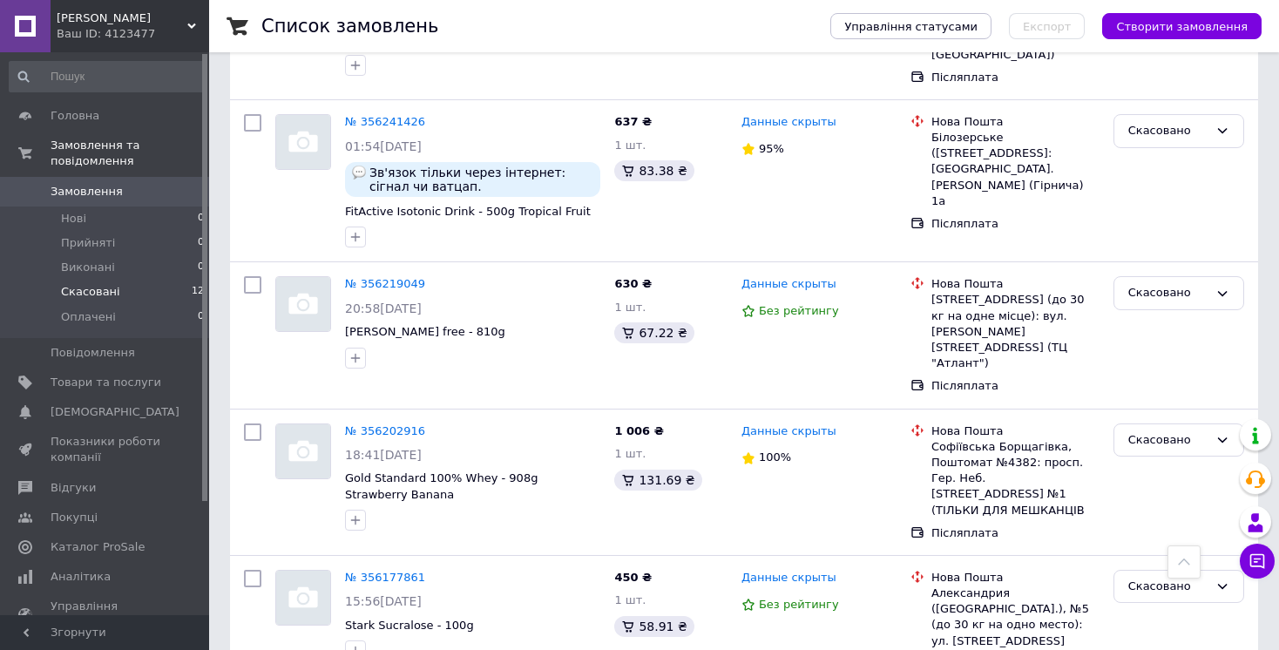
click at [115, 293] on li "Скасовані 12" at bounding box center [107, 292] width 214 height 24
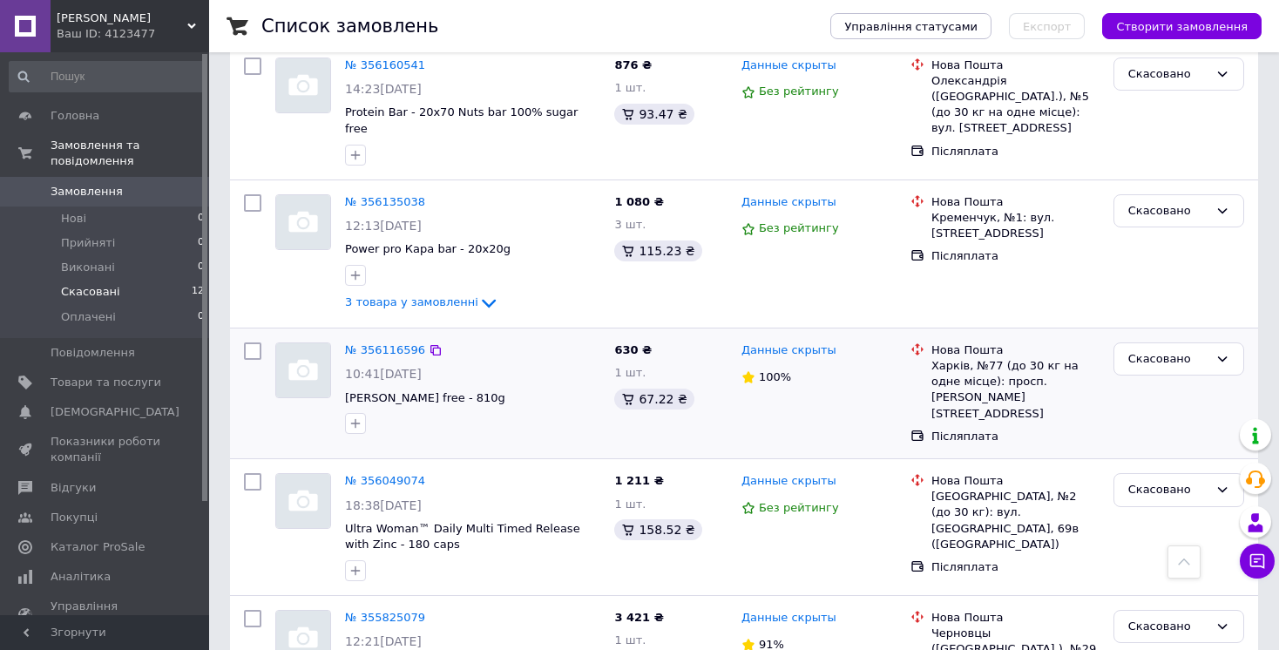
scroll to position [1254, 0]
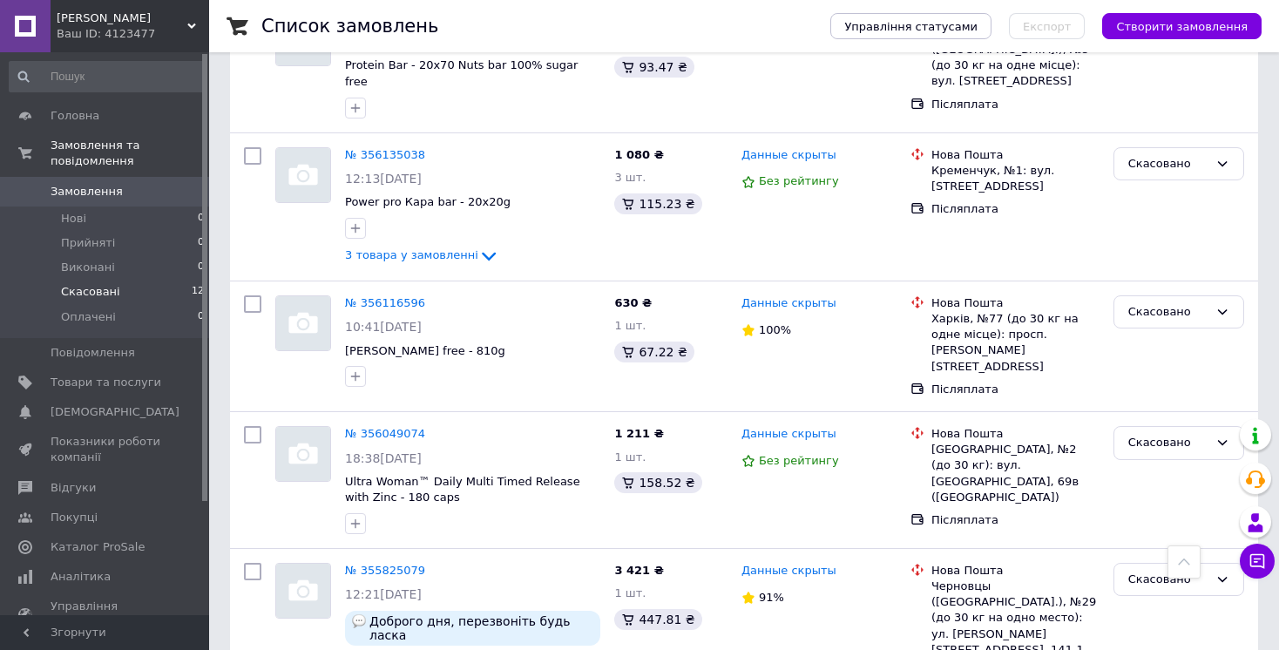
click at [192, 30] on icon at bounding box center [191, 26] width 9 height 9
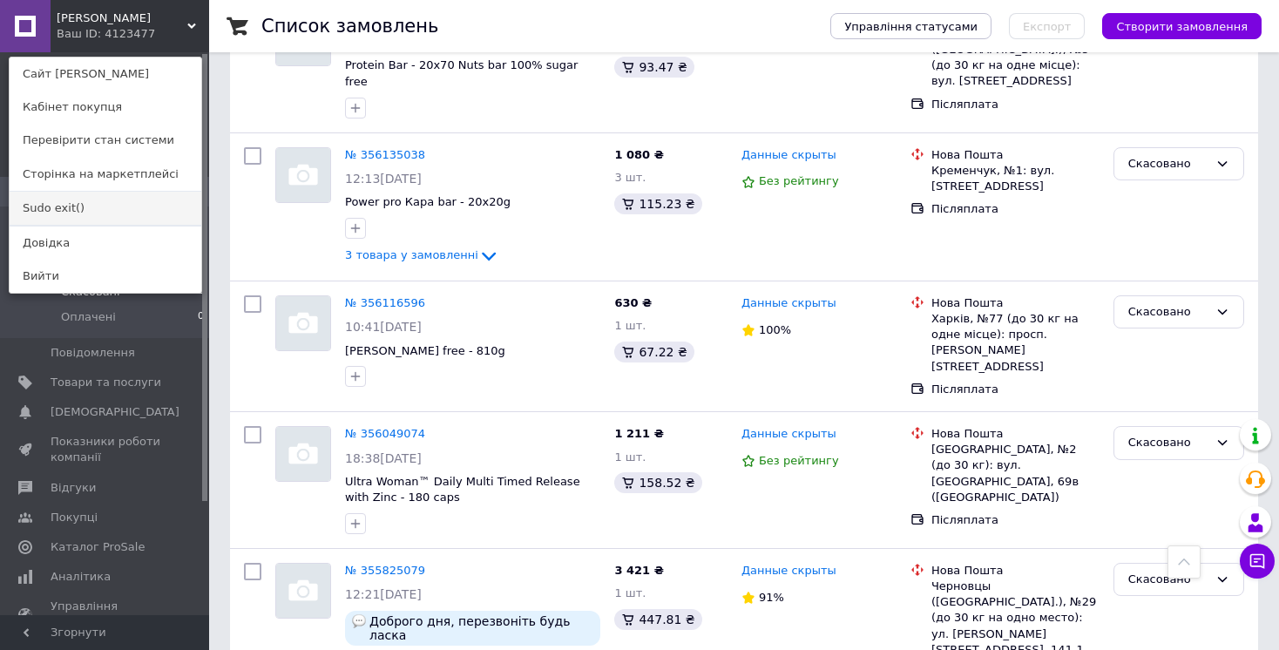
click at [84, 204] on link "Sudo exit()" at bounding box center [106, 208] width 192 height 33
